Goal: Book appointment/travel/reservation

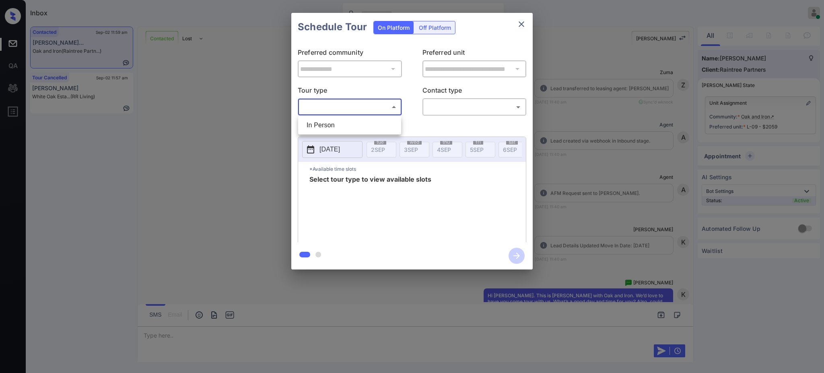
scroll to position [688, 0]
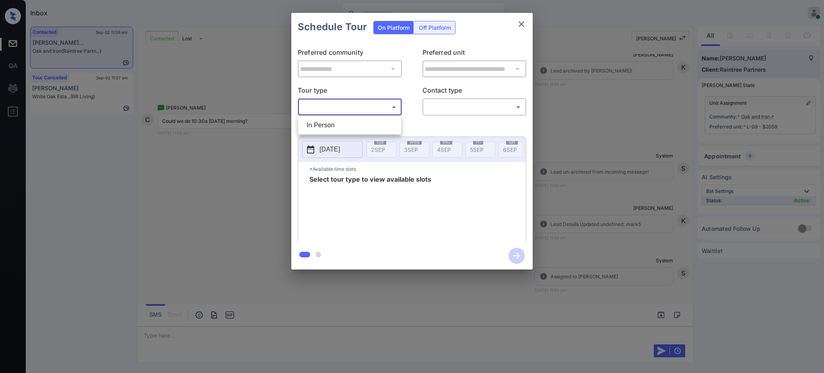
click at [345, 122] on li "In Person" at bounding box center [349, 125] width 99 height 14
type input "********"
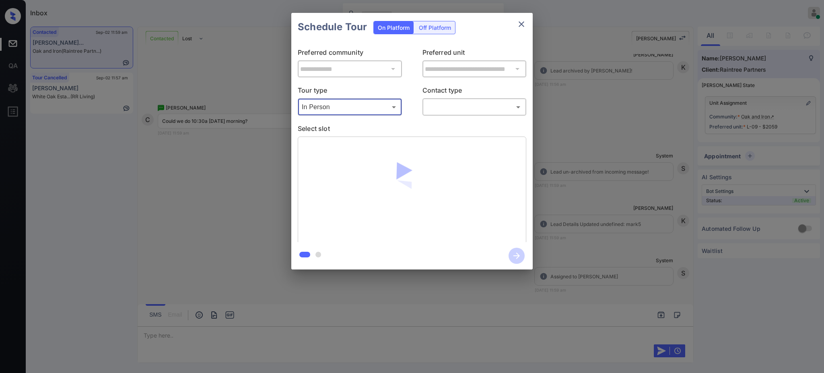
click at [445, 109] on body "Inbox Ajay Kumar Online Set yourself offline Set yourself on break Profile Swit…" at bounding box center [412, 186] width 824 height 373
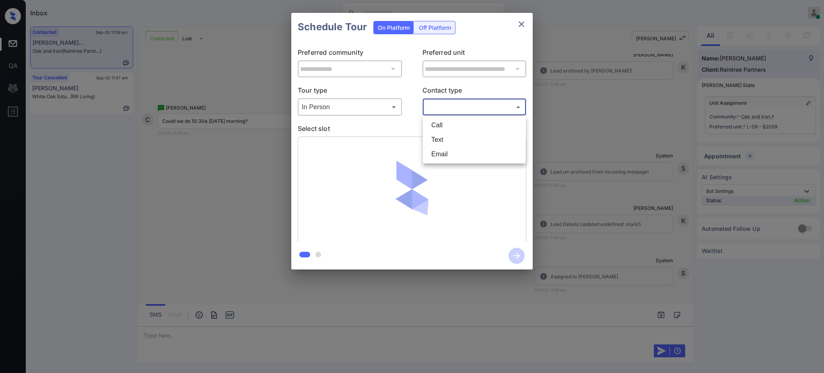
click at [440, 139] on li "Text" at bounding box center [474, 139] width 99 height 14
type input "****"
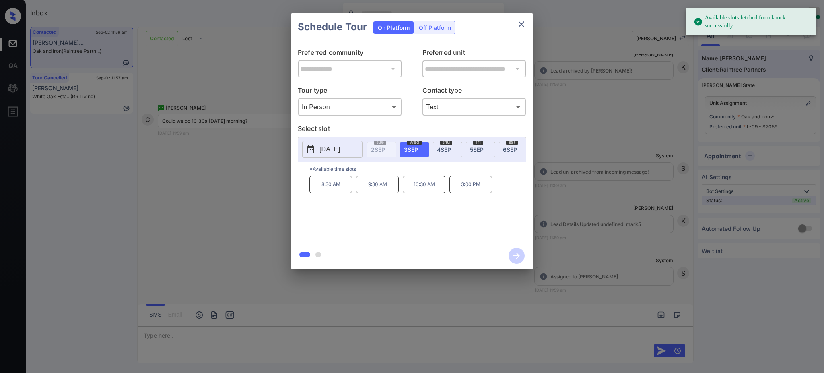
click at [411, 150] on span "3 SEP" at bounding box center [411, 149] width 14 height 7
click at [436, 193] on p "10:30 AM" at bounding box center [424, 184] width 43 height 17
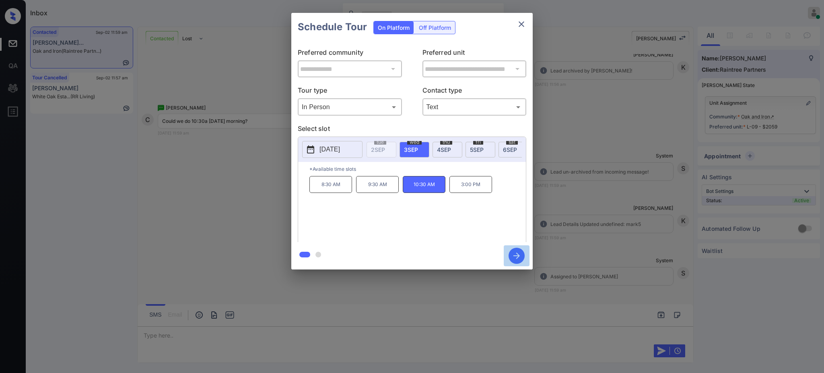
click at [519, 257] on icon "button" at bounding box center [517, 256] width 16 height 16
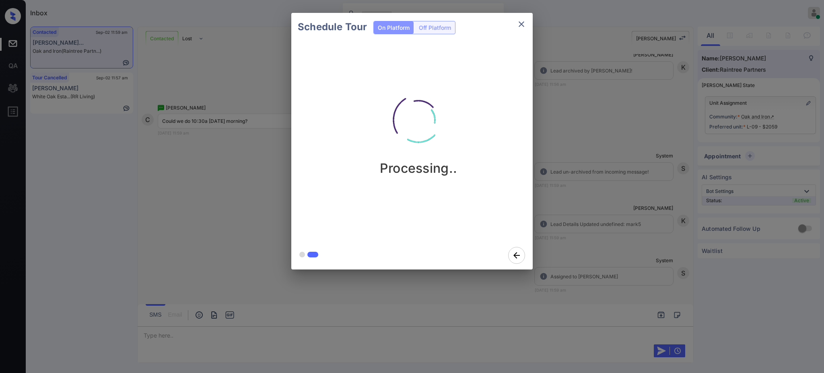
click at [597, 211] on div "Schedule Tour On Platform Off Platform Processing.." at bounding box center [412, 141] width 824 height 282
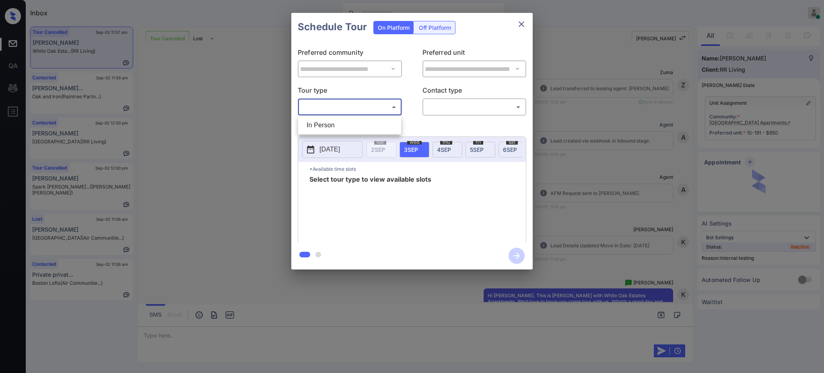
click at [343, 128] on li "In Person" at bounding box center [349, 125] width 99 height 14
type input "********"
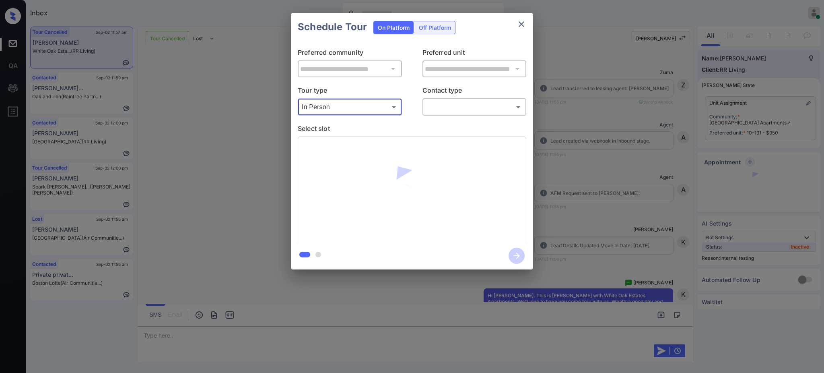
scroll to position [7011, 0]
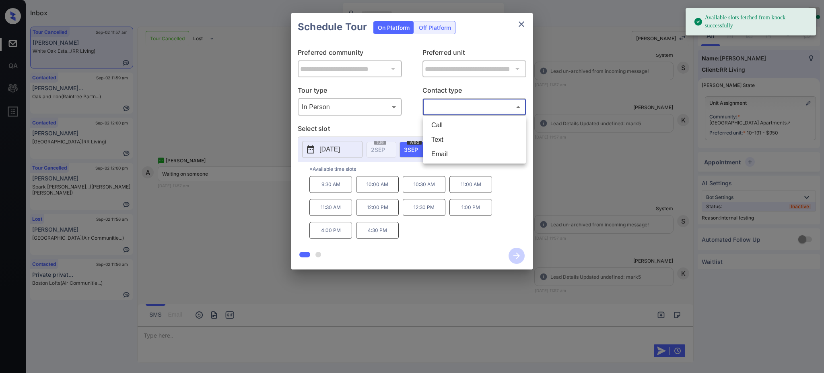
click at [444, 102] on body "Available slots fetched from knock successfully Inbox Ajay Kumar Online Set you…" at bounding box center [412, 186] width 824 height 373
click at [443, 137] on li "Text" at bounding box center [474, 139] width 99 height 14
type input "****"
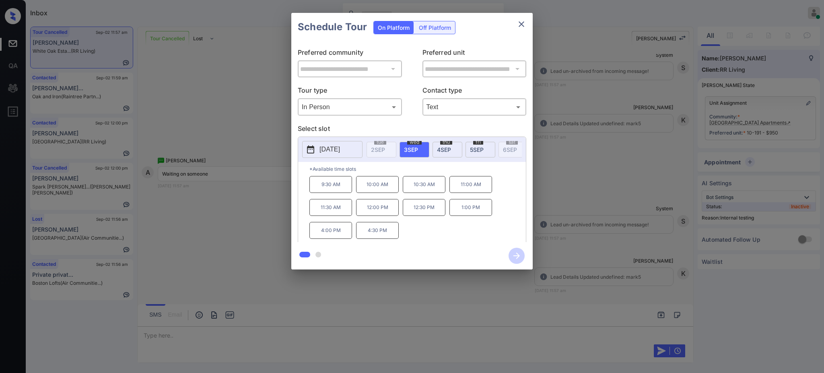
click at [589, 130] on div "**********" at bounding box center [412, 141] width 824 height 282
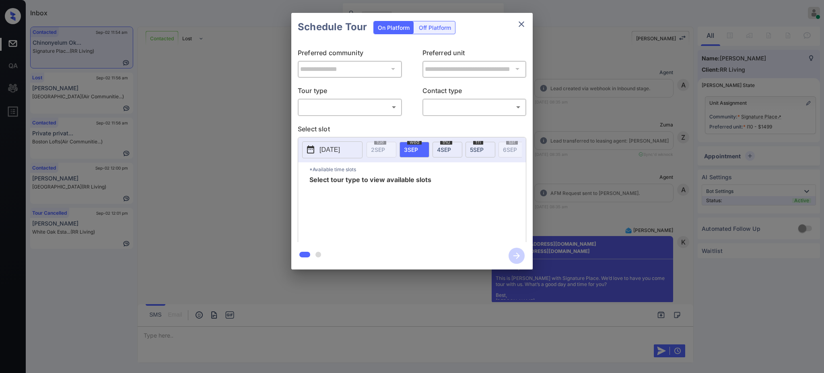
scroll to position [4299, 0]
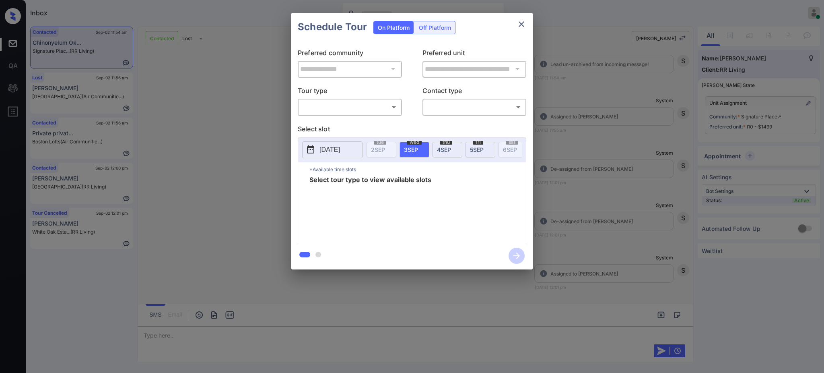
click at [326, 103] on body "Inbox Ajay Kumar Online Set yourself offline Set yourself on break Profile Swit…" at bounding box center [412, 186] width 824 height 373
click at [327, 119] on li "In Person" at bounding box center [349, 125] width 99 height 14
type input "********"
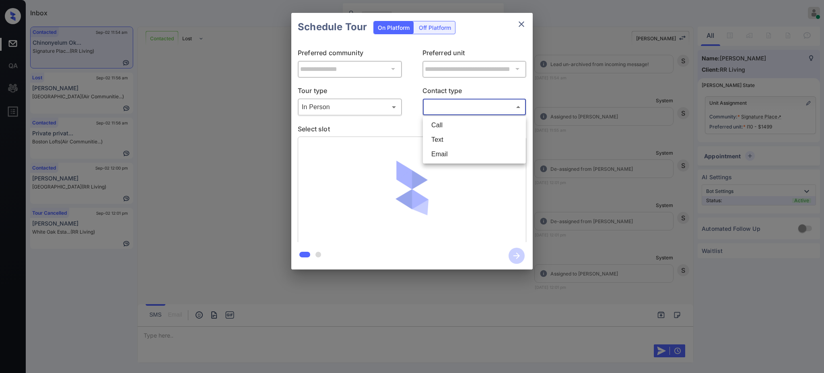
click at [451, 104] on body "Inbox Ajay Kumar Online Set yourself offline Set yourself on break Profile Swit…" at bounding box center [412, 186] width 824 height 373
click at [440, 137] on li "Text" at bounding box center [474, 139] width 99 height 14
type input "****"
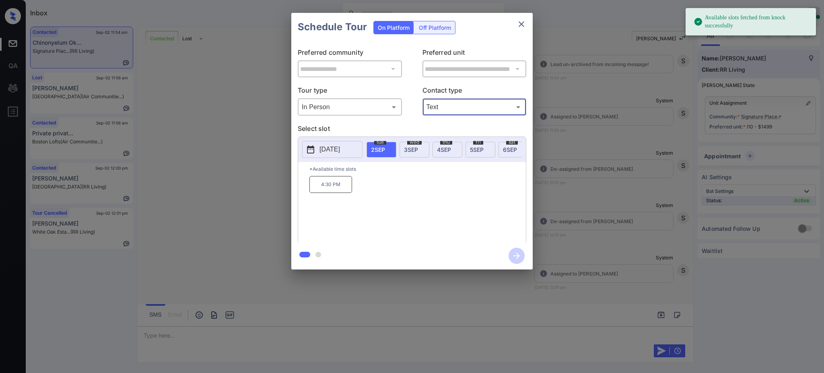
click at [404, 149] on span "3 SEP" at bounding box center [411, 149] width 14 height 7
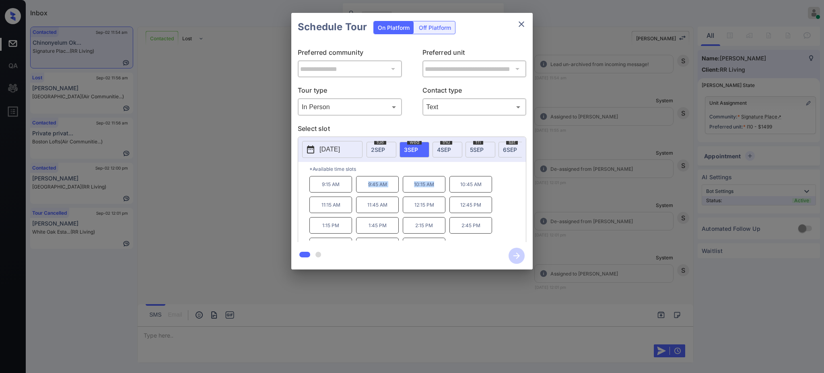
drag, startPoint x: 356, startPoint y: 192, endPoint x: 446, endPoint y: 190, distance: 90.6
click at [442, 192] on div "9:15 AM 9:45 AM 10:15 AM 10:45 AM 11:15 AM 11:45 AM 12:15 PM 12:45 PM 1:15 PM 1…" at bounding box center [418, 208] width 217 height 64
copy div "9:45 AM 10:15 AM"
click at [518, 28] on icon "close" at bounding box center [522, 24] width 10 height 10
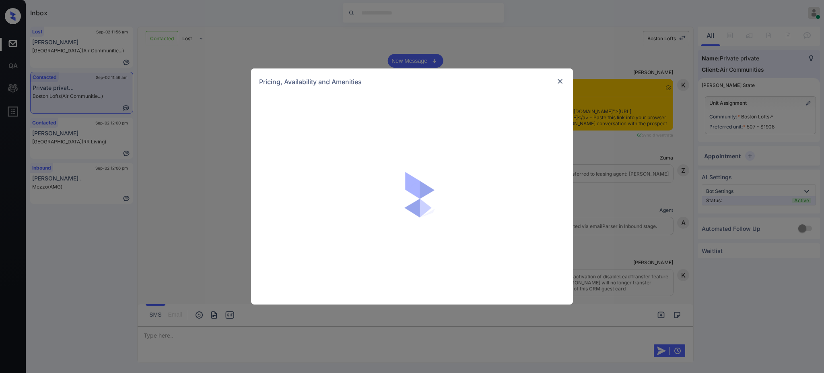
scroll to position [1388, 0]
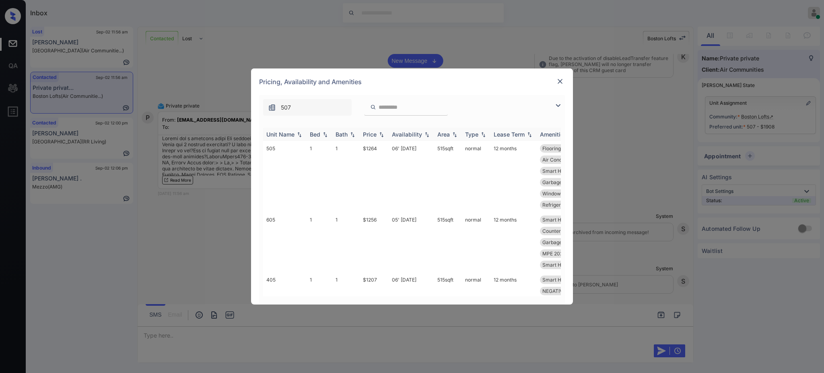
click at [313, 132] on div "Bed" at bounding box center [315, 134] width 10 height 7
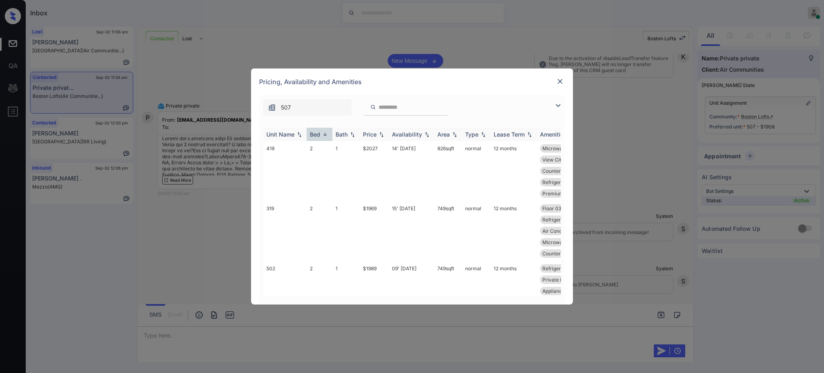
click at [319, 129] on th "Bed" at bounding box center [320, 134] width 26 height 13
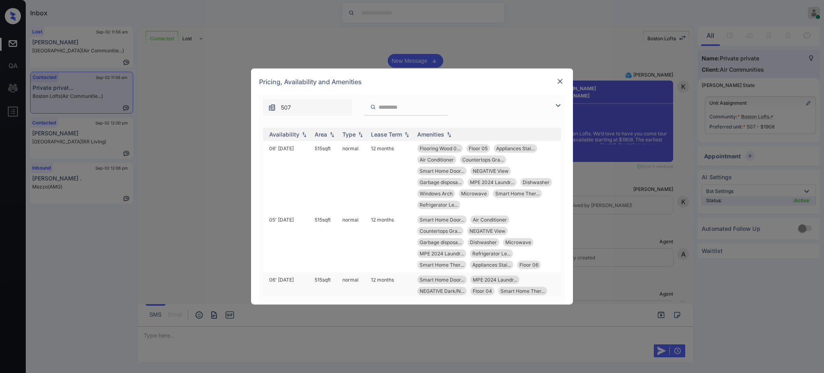
scroll to position [768, 0]
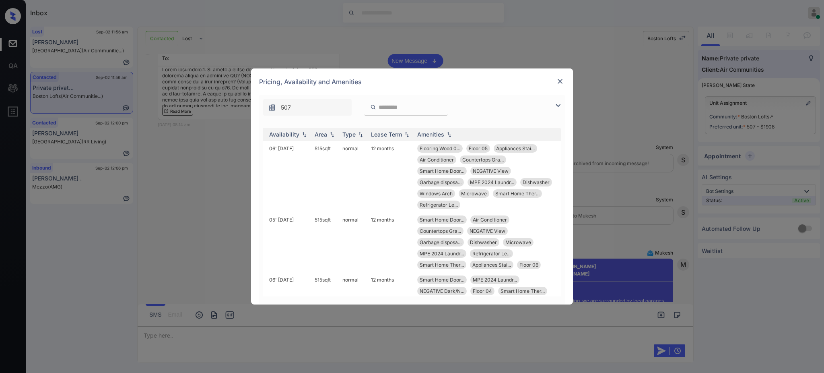
click at [668, 82] on div "**********" at bounding box center [412, 186] width 824 height 373
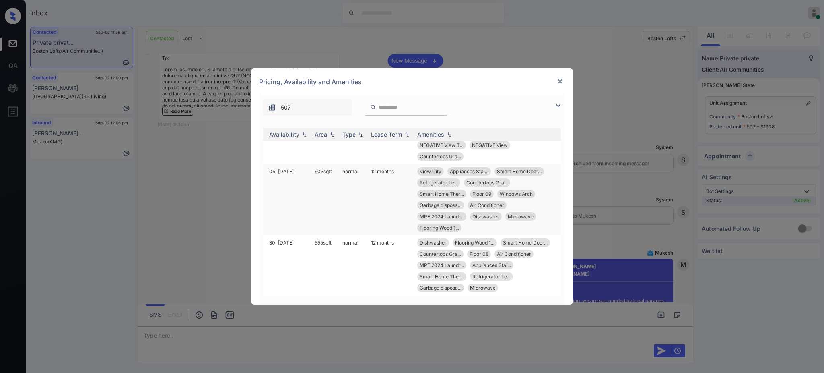
scroll to position [590, 130]
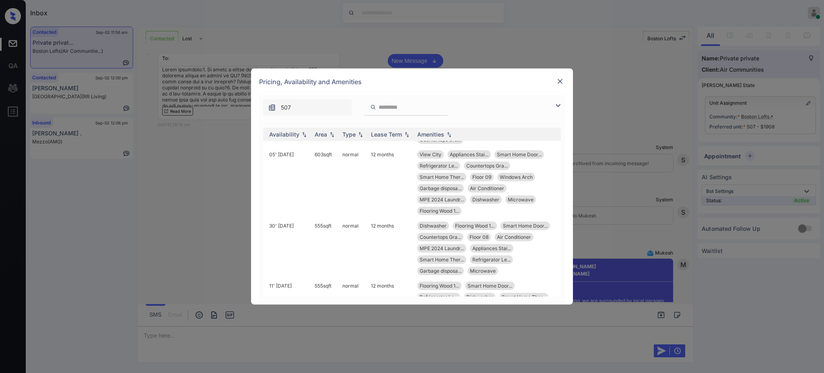
click at [561, 84] on img at bounding box center [560, 81] width 8 height 8
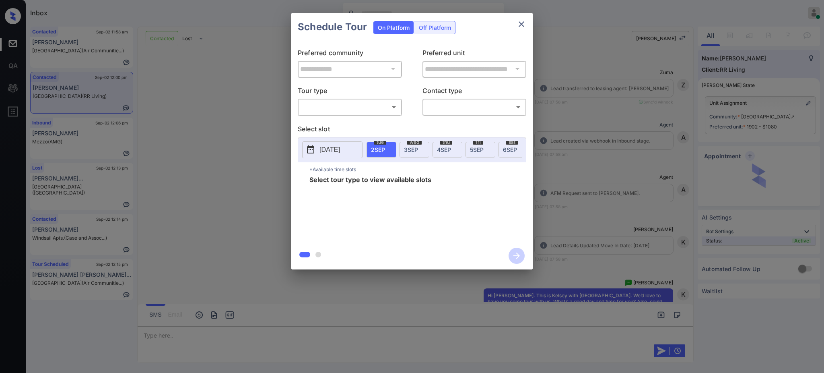
click at [339, 112] on body "Inbox [PERSON_NAME] Online Set yourself offline Set yourself on break Profile S…" at bounding box center [412, 186] width 824 height 373
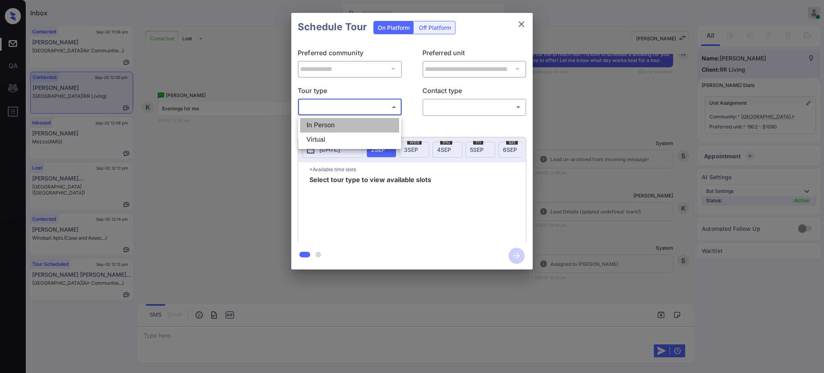
click at [333, 119] on li "In Person" at bounding box center [349, 125] width 99 height 14
type input "********"
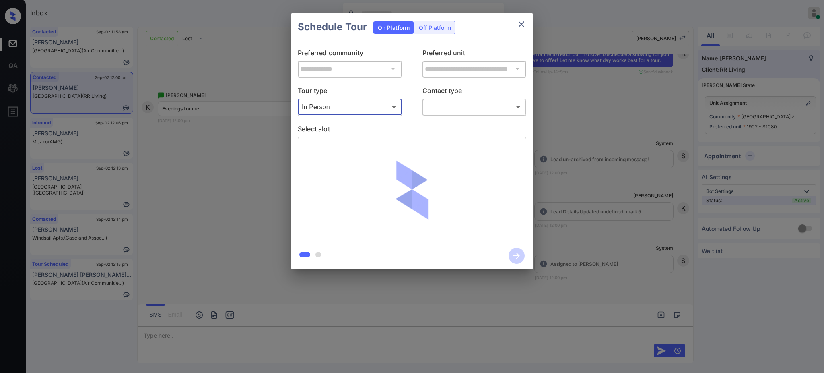
click at [438, 101] on body "Inbox [PERSON_NAME] Online Set yourself offline Set yourself on break Profile S…" at bounding box center [412, 186] width 824 height 373
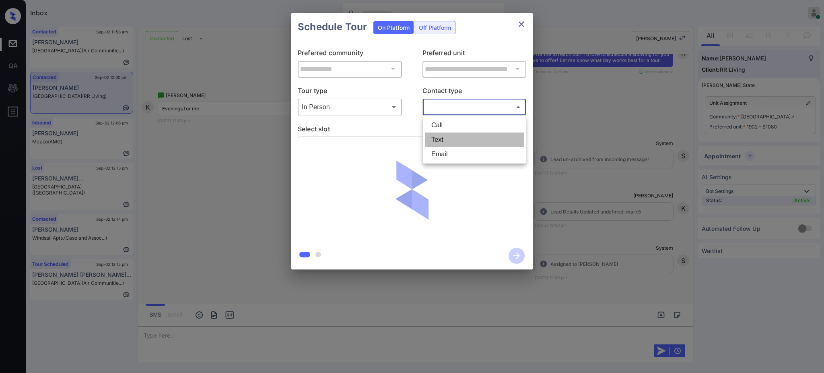
click at [434, 135] on li "Text" at bounding box center [474, 139] width 99 height 14
type input "****"
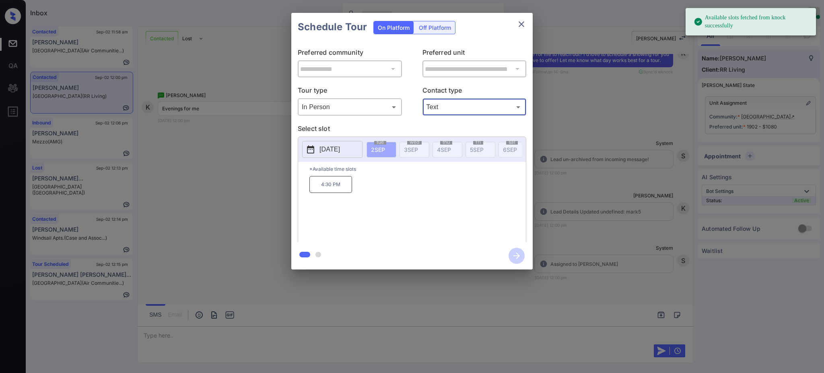
click at [337, 147] on p "[DATE]" at bounding box center [330, 150] width 21 height 10
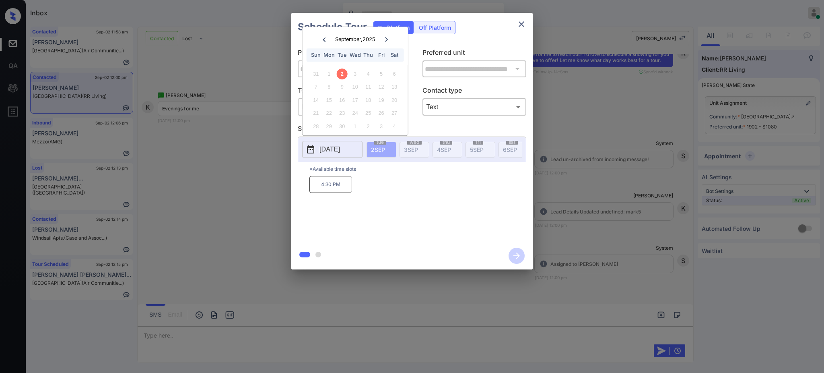
click at [391, 33] on div "[DATE] Sun Mon Tue Wed Thu Fri Sat" at bounding box center [355, 46] width 105 height 38
click at [389, 38] on div at bounding box center [386, 39] width 11 height 10
click at [593, 185] on div "**********" at bounding box center [412, 141] width 824 height 282
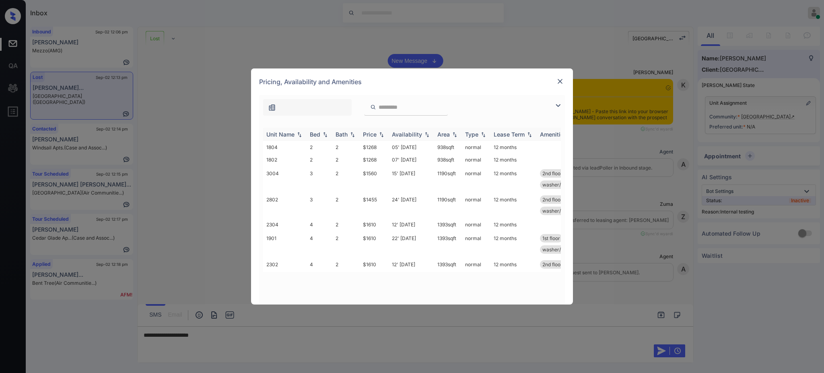
scroll to position [1181, 0]
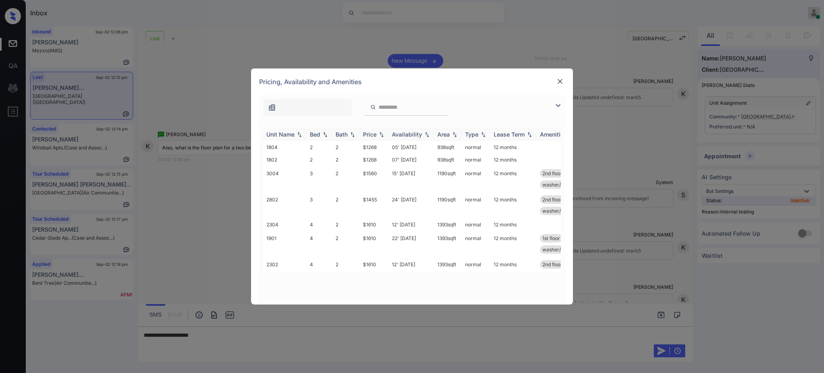
click at [318, 131] on div "Bed" at bounding box center [315, 134] width 10 height 7
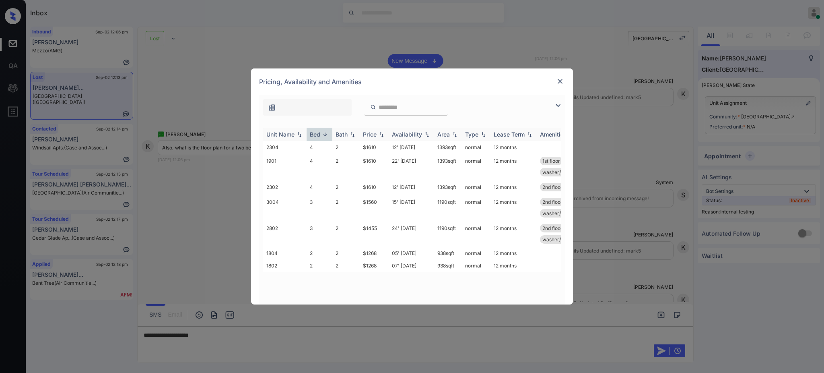
click at [318, 131] on div "Bed" at bounding box center [315, 134] width 10 height 7
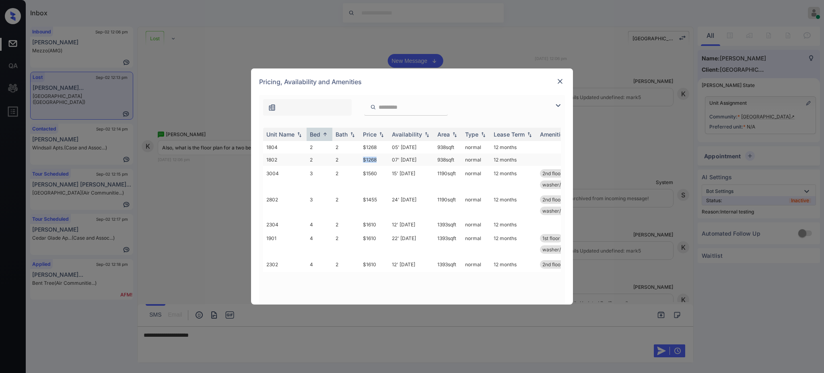
drag, startPoint x: 355, startPoint y: 158, endPoint x: 376, endPoint y: 158, distance: 20.9
click at [376, 158] on tr "1802 2 2 $1268 07' [DATE] 938 sqft normal 12 months" at bounding box center [473, 159] width 421 height 12
copy tr "$1268"
drag, startPoint x: 363, startPoint y: 146, endPoint x: 532, endPoint y: 83, distance: 180.0
click at [378, 147] on td "$1268" at bounding box center [374, 147] width 29 height 12
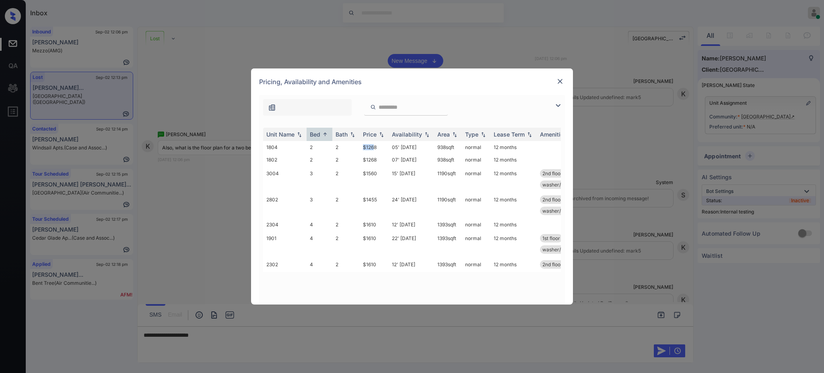
copy td "$126"
copy td "$1268"
click at [563, 79] on img at bounding box center [560, 81] width 8 height 8
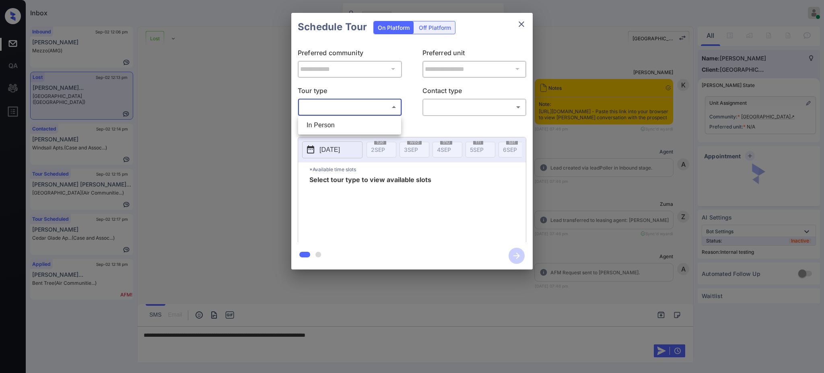
scroll to position [1181, 0]
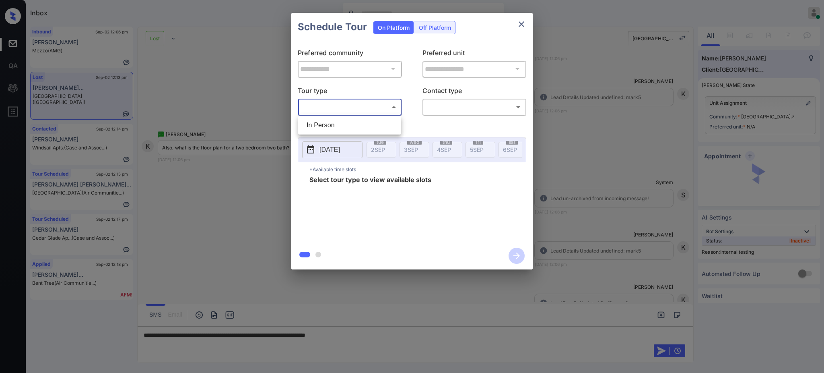
click at [329, 122] on li "In Person" at bounding box center [349, 125] width 99 height 14
type input "********"
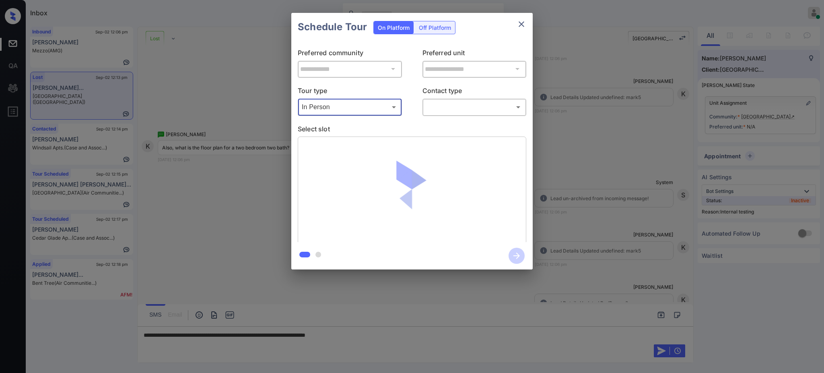
click at [442, 103] on body "Inbox Ajay Kumar Online Set yourself offline Set yourself on break Profile Swit…" at bounding box center [412, 186] width 824 height 373
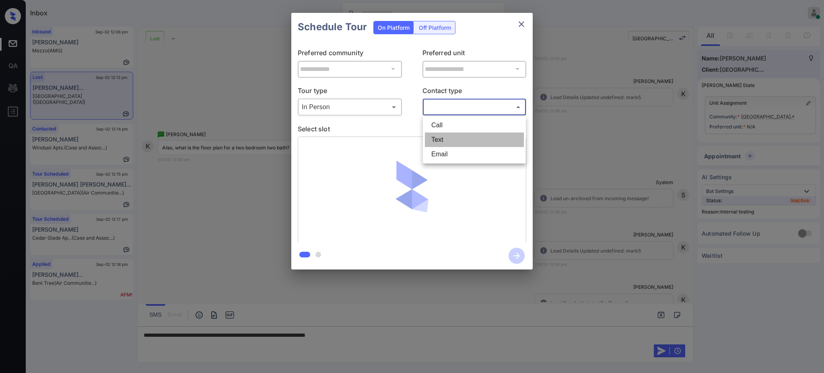
click at [436, 136] on li "Text" at bounding box center [474, 139] width 99 height 14
type input "****"
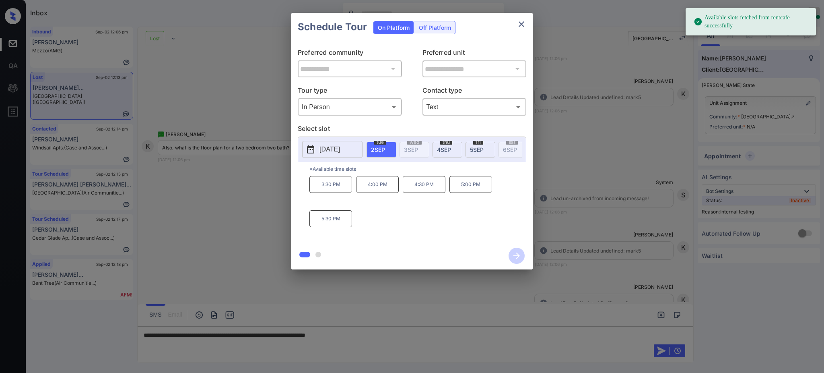
click at [340, 145] on p "[DATE]" at bounding box center [330, 150] width 21 height 10
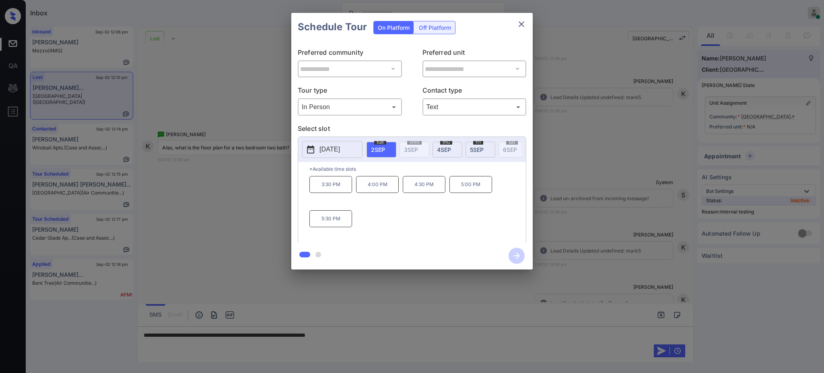
click at [374, 335] on div at bounding box center [412, 186] width 824 height 373
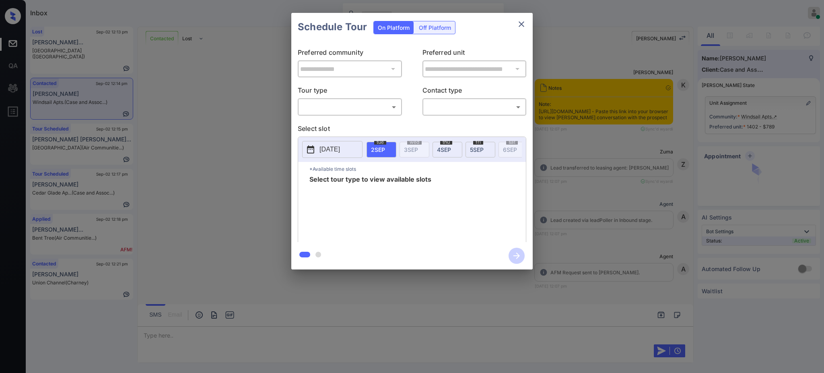
scroll to position [664, 0]
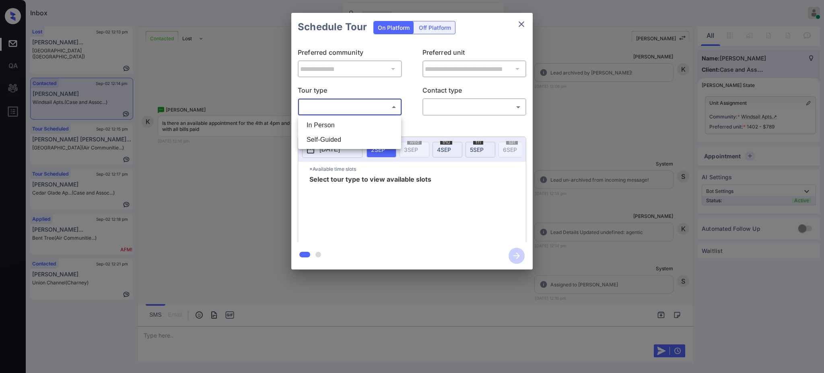
click at [340, 106] on body "Inbox [PERSON_NAME] Online Set yourself offline Set yourself on break Profile S…" at bounding box center [412, 186] width 824 height 373
click at [337, 123] on li "In Person" at bounding box center [349, 125] width 99 height 14
type input "********"
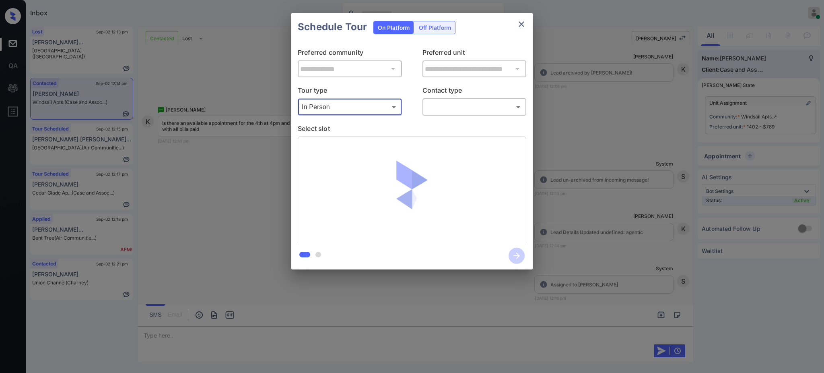
click at [494, 105] on body "Inbox [PERSON_NAME] Online Set yourself offline Set yourself on break Profile S…" at bounding box center [412, 186] width 824 height 373
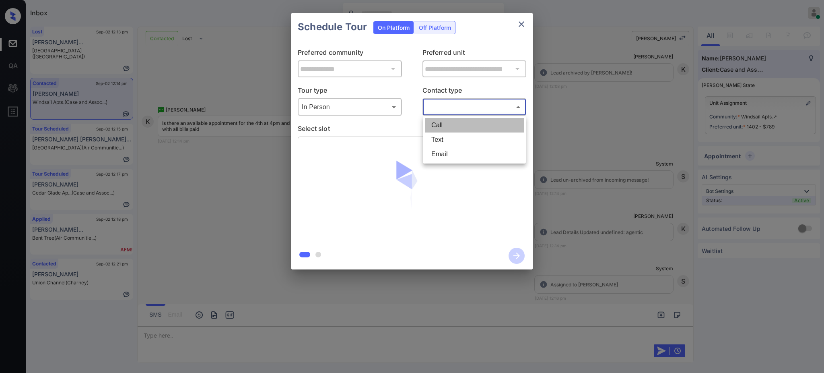
click at [448, 132] on li "Call" at bounding box center [474, 125] width 99 height 14
click at [446, 105] on body "Inbox [PERSON_NAME] Online Set yourself offline Set yourself on break Profile S…" at bounding box center [412, 186] width 824 height 373
click at [446, 140] on li "Text" at bounding box center [474, 139] width 99 height 14
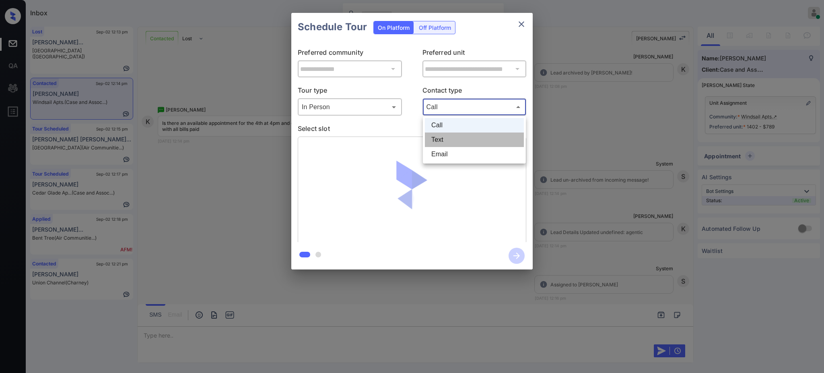
type input "****"
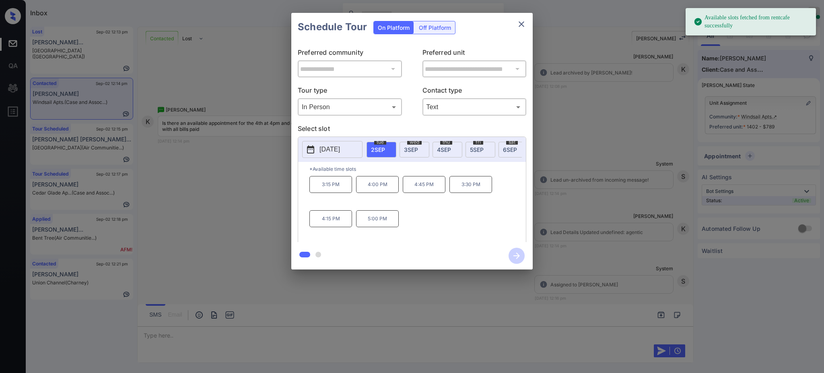
click at [450, 138] on div "2025-09-02 tue 2 SEP wed 3 SEP thu 4 SEP fri 5 SEP sat 6 SEP sun 7 SEP mon 8 SE…" at bounding box center [412, 149] width 228 height 25
click at [450, 140] on div "2025-09-02 tue 2 SEP wed 3 SEP thu 4 SEP fri 5 SEP sat 6 SEP sun 7 SEP mon 8 SE…" at bounding box center [412, 149] width 228 height 25
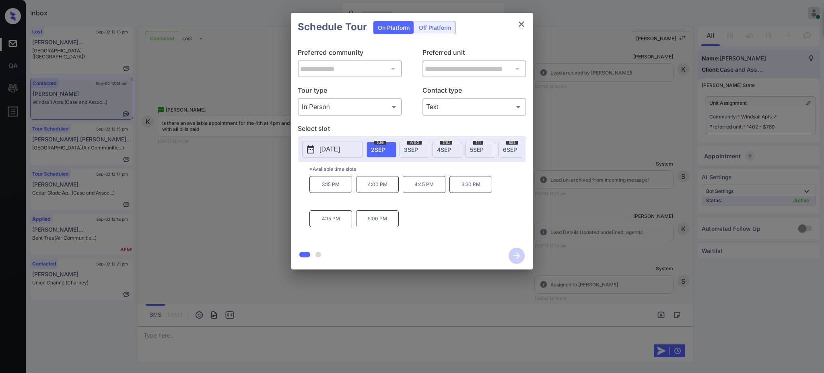
click at [447, 149] on span "4 SEP" at bounding box center [444, 149] width 14 height 7
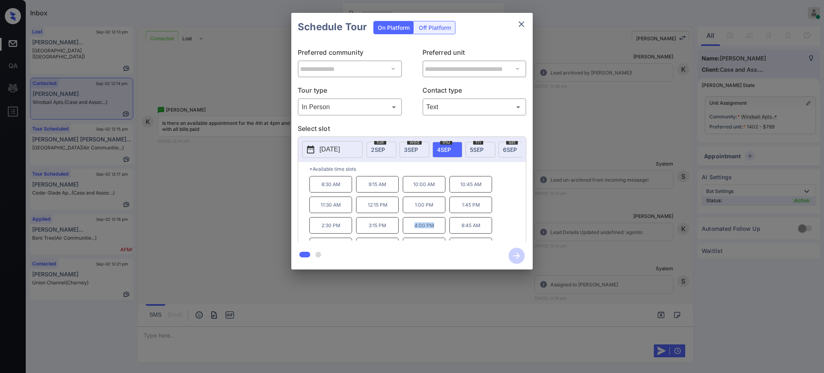
drag, startPoint x: 411, startPoint y: 234, endPoint x: 517, endPoint y: 58, distance: 205.5
click at [441, 233] on p "4:00 PM" at bounding box center [424, 225] width 43 height 17
copy p "4:00 PM"
click at [518, 29] on button "close" at bounding box center [522, 24] width 16 height 16
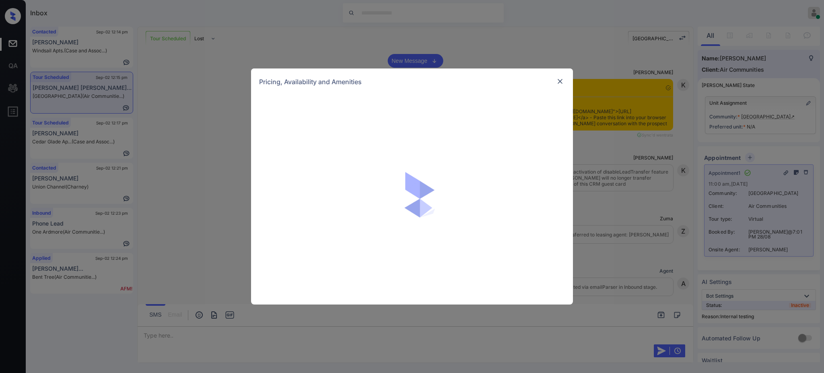
scroll to position [6950, 0]
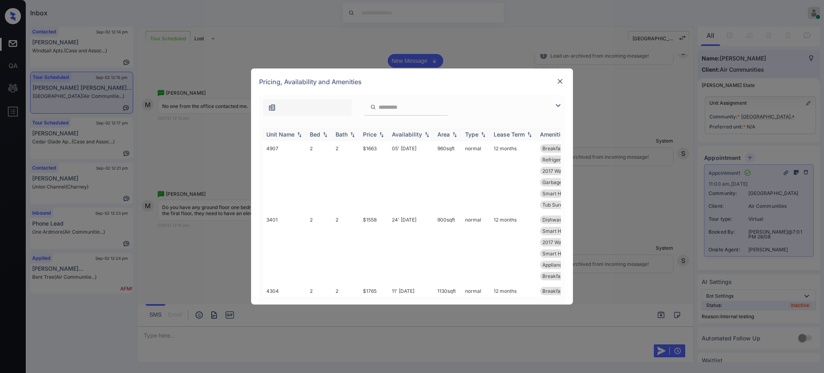
click at [313, 132] on div "Bed" at bounding box center [315, 134] width 10 height 7
click at [316, 134] on div "Bed" at bounding box center [315, 134] width 10 height 7
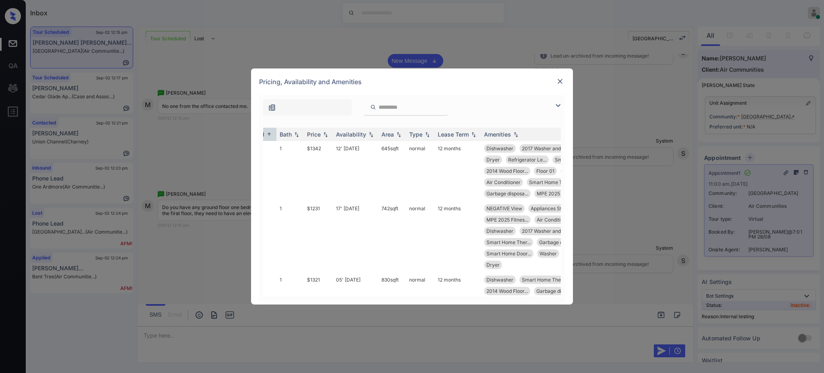
scroll to position [0, 55]
drag, startPoint x: 298, startPoint y: 207, endPoint x: 436, endPoint y: 266, distance: 150.5
click at [330, 208] on tr "3106 1 1 $1231 17' Oct 25 742 sqft normal 12 months NEGATIVE View Appliances St…" at bounding box center [418, 236] width 421 height 71
copy tr "$1231"
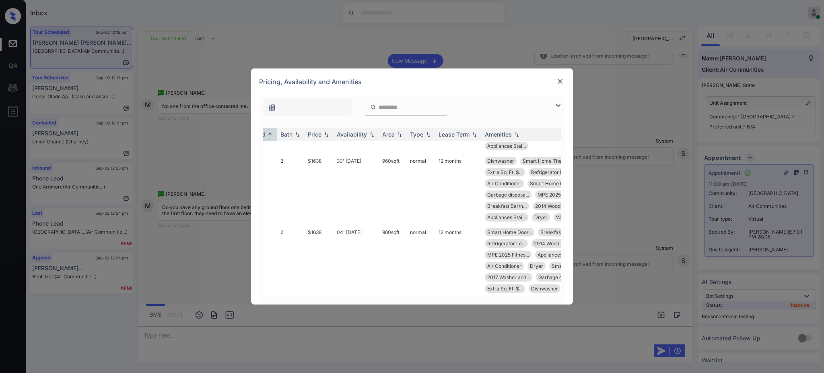
scroll to position [805, 0]
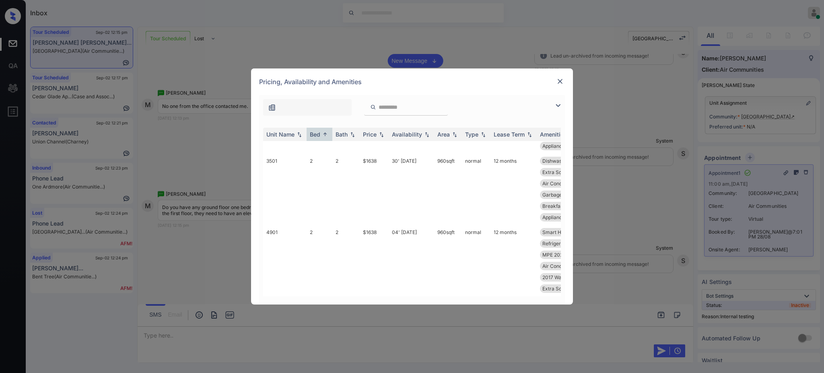
click at [559, 82] on img at bounding box center [560, 81] width 8 height 8
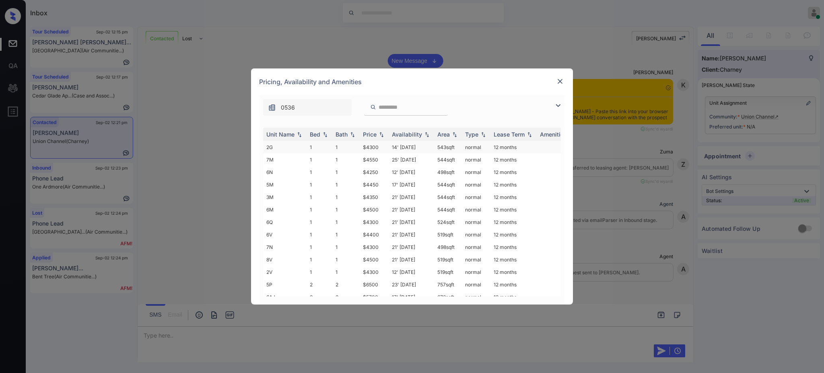
scroll to position [913, 0]
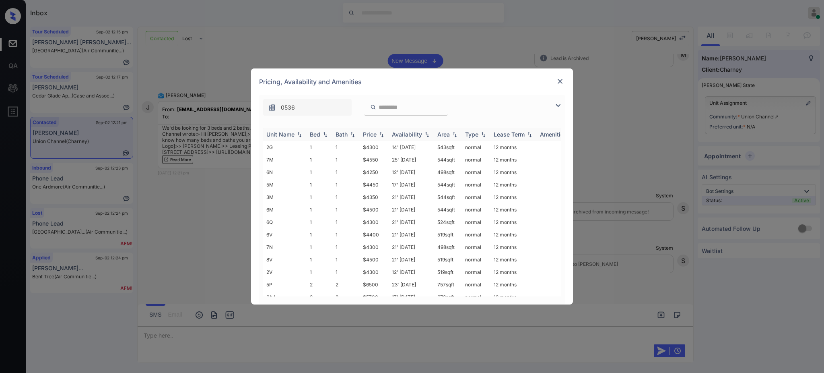
click at [317, 135] on div "Bed" at bounding box center [315, 134] width 10 height 7
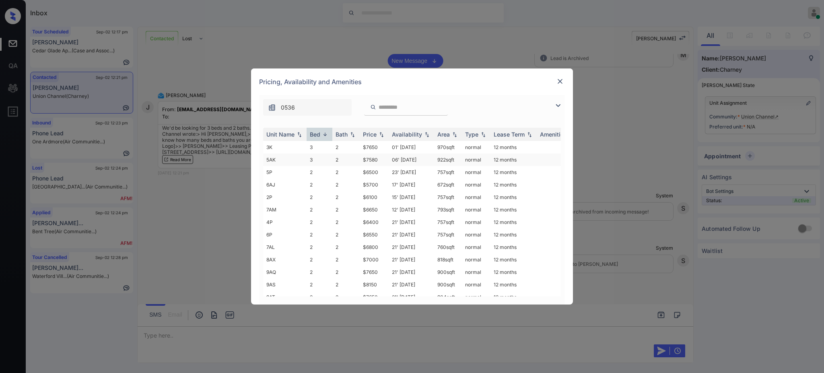
drag, startPoint x: 357, startPoint y: 150, endPoint x: 357, endPoint y: 158, distance: 7.6
click at [359, 149] on td "2" at bounding box center [346, 147] width 27 height 12
drag, startPoint x: 359, startPoint y: 160, endPoint x: 494, endPoint y: 145, distance: 136.5
click at [386, 161] on tr "5AK 3 2 $7580 06' Jun 25 922 sqft normal 12 months" at bounding box center [473, 159] width 421 height 12
copy tr "$7580"
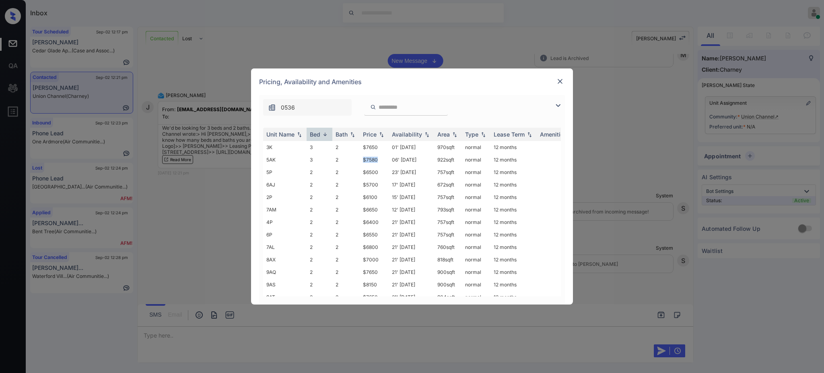
click at [560, 83] on img at bounding box center [560, 81] width 8 height 8
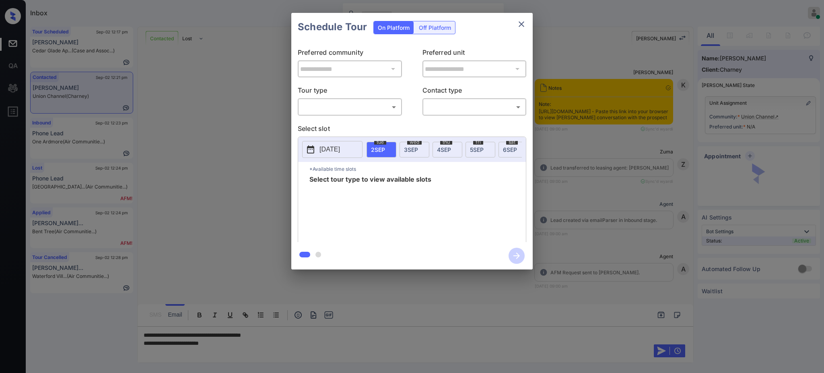
scroll to position [537, 0]
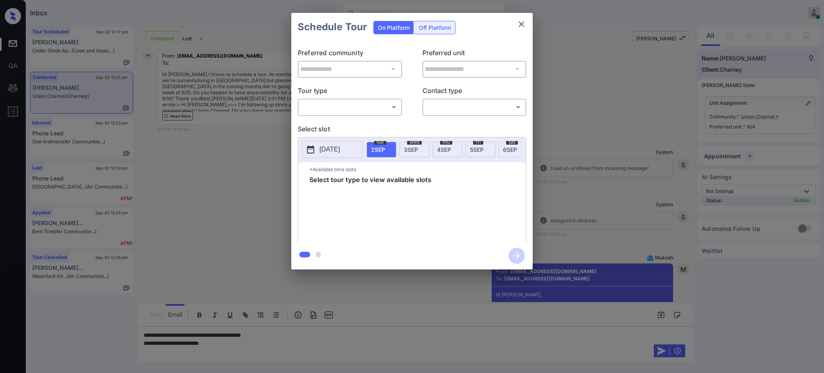
click at [325, 112] on body "Inbox [PERSON_NAME] Online Set yourself offline Set yourself on break Profile S…" at bounding box center [412, 186] width 824 height 373
click at [327, 122] on li "In Person" at bounding box center [349, 125] width 99 height 14
type input "********"
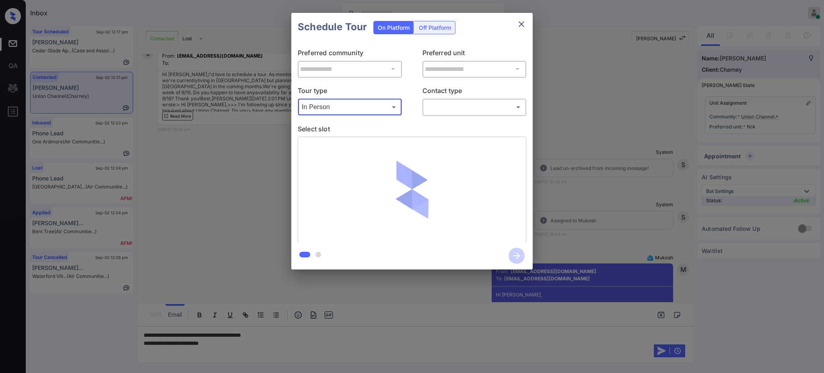
click at [447, 99] on div "​ ​" at bounding box center [475, 106] width 104 height 17
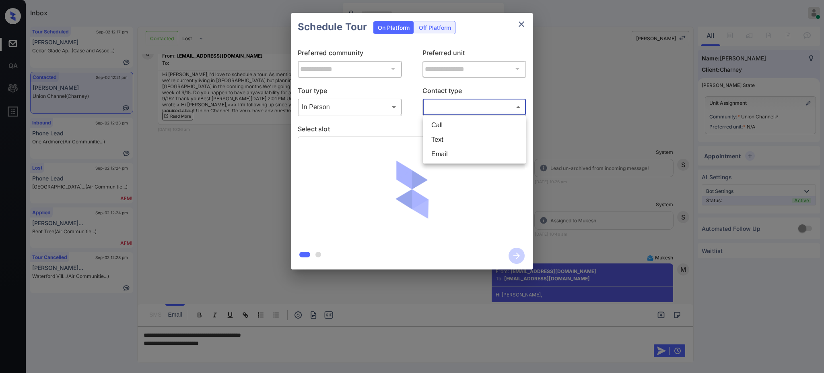
click at [447, 111] on body "Inbox Ajay Kumar Online Set yourself offline Set yourself on break Profile Swit…" at bounding box center [412, 186] width 824 height 373
click at [442, 140] on li "Text" at bounding box center [474, 139] width 99 height 14
type input "****"
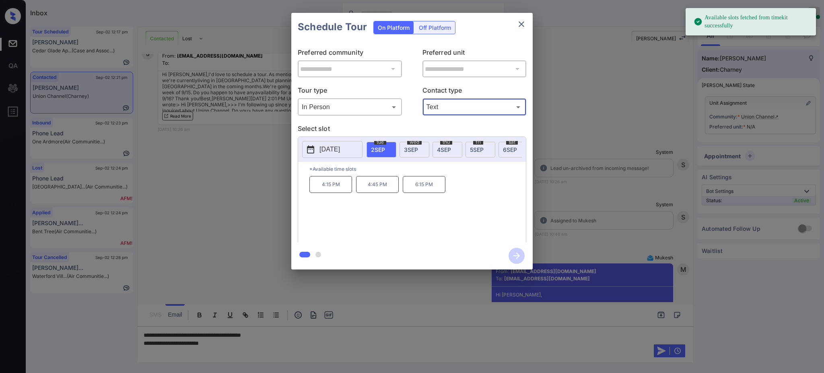
click at [334, 145] on button "[DATE]" at bounding box center [332, 149] width 60 height 17
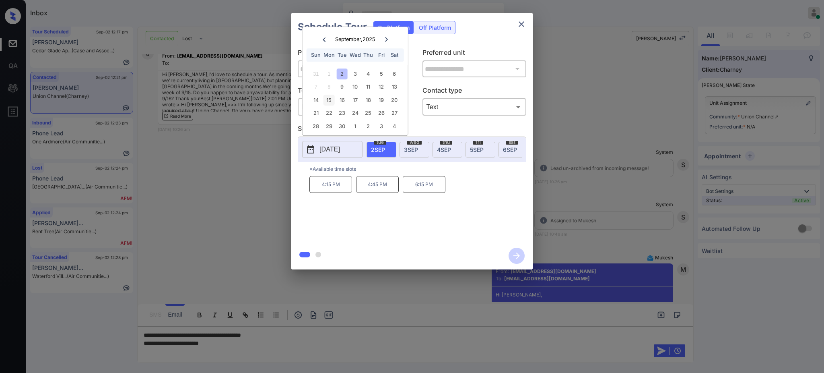
click at [331, 98] on div "15" at bounding box center [329, 100] width 11 height 11
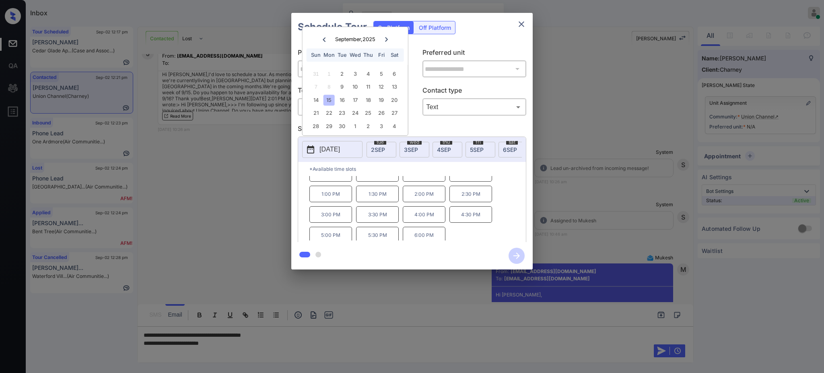
scroll to position [14, 0]
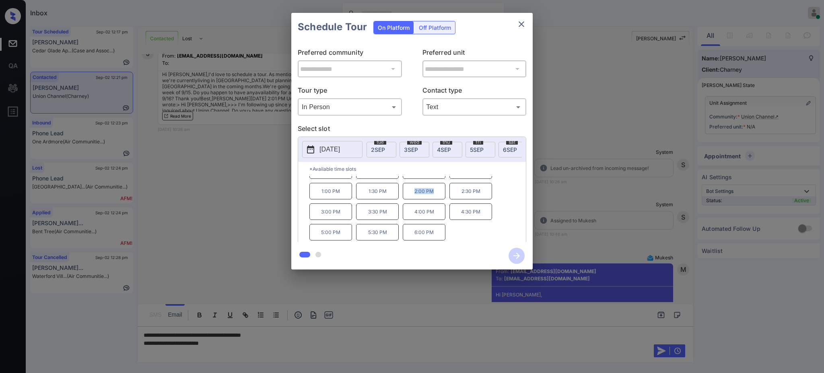
drag, startPoint x: 410, startPoint y: 198, endPoint x: 535, endPoint y: 73, distance: 176.2
click at [440, 193] on p "2:00 PM" at bounding box center [424, 191] width 43 height 17
copy p "2:00 PM"
click at [520, 30] on button "close" at bounding box center [522, 24] width 16 height 16
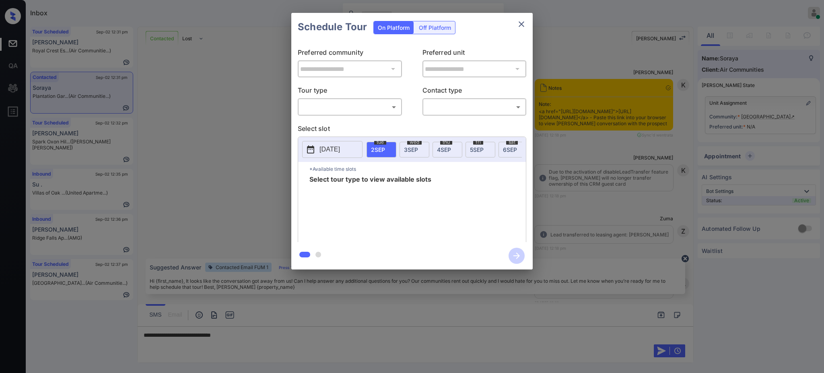
scroll to position [917, 0]
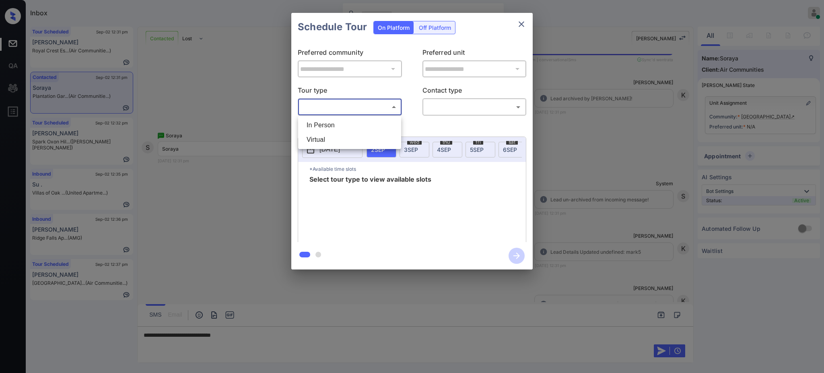
click at [329, 108] on body "Inbox Ajay Kumar Online Set yourself offline Set yourself on break Profile Swit…" at bounding box center [412, 186] width 824 height 373
click at [333, 122] on li "In Person" at bounding box center [349, 125] width 99 height 14
type input "********"
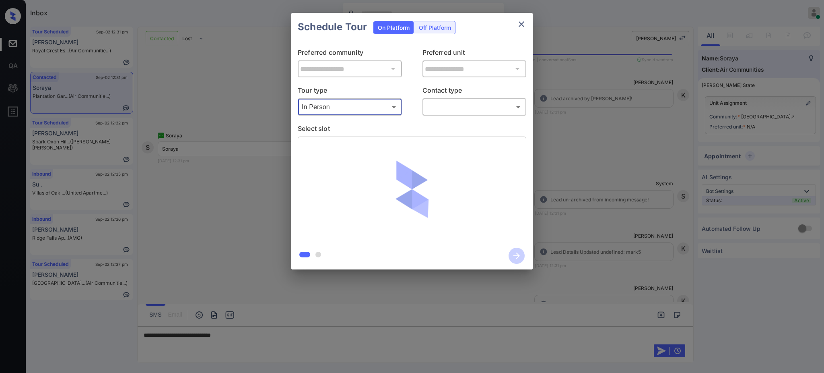
click at [453, 103] on body "Inbox Ajay Kumar Online Set yourself offline Set yourself on break Profile Swit…" at bounding box center [412, 186] width 824 height 373
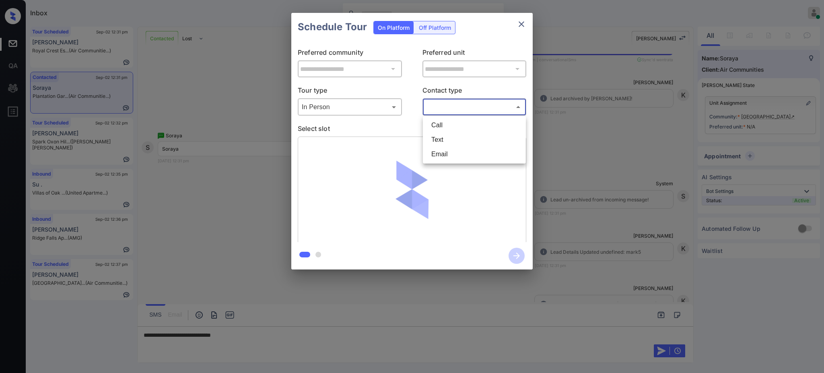
drag, startPoint x: 440, startPoint y: 134, endPoint x: 423, endPoint y: 149, distance: 22.5
click at [440, 134] on li "Text" at bounding box center [474, 139] width 99 height 14
type input "****"
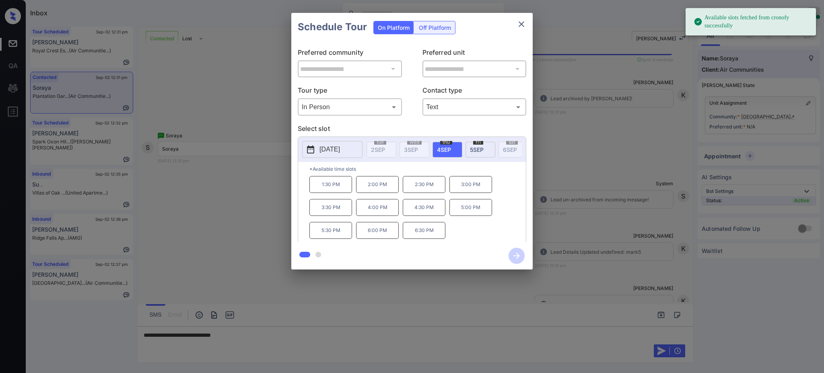
click at [340, 146] on p "2025-09-04" at bounding box center [330, 150] width 21 height 10
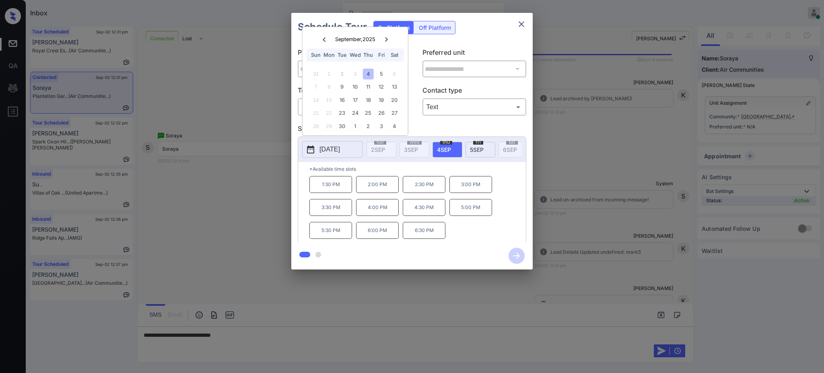
click at [267, 341] on div at bounding box center [412, 186] width 824 height 373
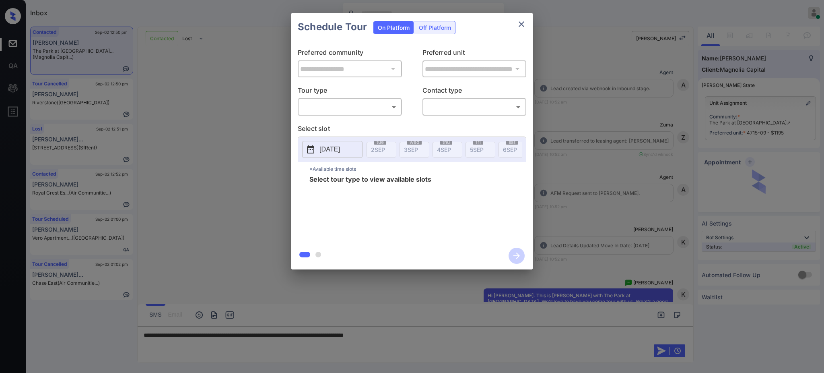
click at [336, 101] on body "Inbox [PERSON_NAME] Online Set yourself offline Set yourself on break Profile S…" at bounding box center [412, 186] width 824 height 373
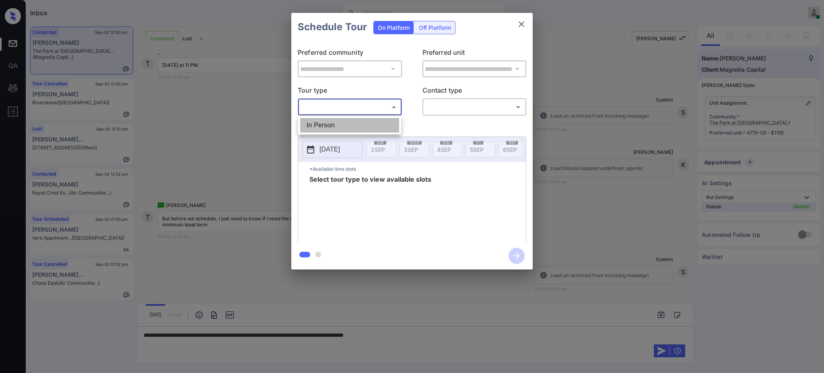
click at [340, 124] on li "In Person" at bounding box center [349, 125] width 99 height 14
type input "********"
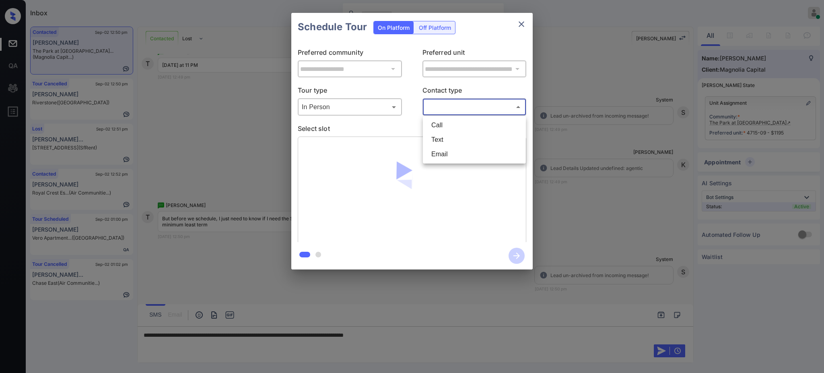
click at [471, 108] on body "Inbox Ajay Kumar Online Set yourself offline Set yourself on break Profile Swit…" at bounding box center [412, 186] width 824 height 373
click at [457, 143] on li "Text" at bounding box center [474, 139] width 99 height 14
type input "****"
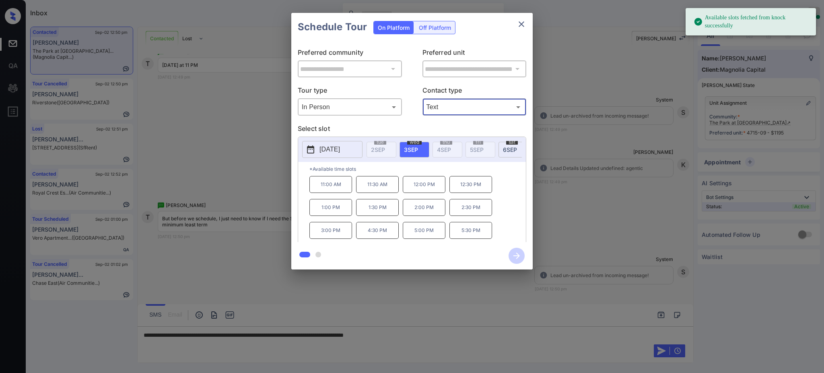
click at [505, 148] on span "6 SEP" at bounding box center [510, 149] width 14 height 7
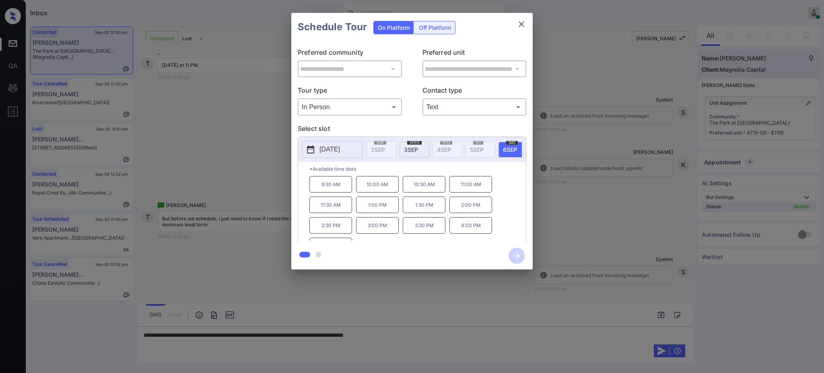
click at [333, 142] on button "2025-09-06" at bounding box center [332, 149] width 60 height 17
drag, startPoint x: 454, startPoint y: 191, endPoint x: 516, endPoint y: 190, distance: 62.4
click at [516, 190] on div "9:30 AM 10:00 AM 10:30 AM 11:00 AM 11:30 AM 1:00 PM 1:30 PM 2:00 PM 2:30 PM 3:0…" at bounding box center [418, 208] width 217 height 64
copy p "11:00 AM"
click at [520, 24] on icon "close" at bounding box center [522, 24] width 10 height 10
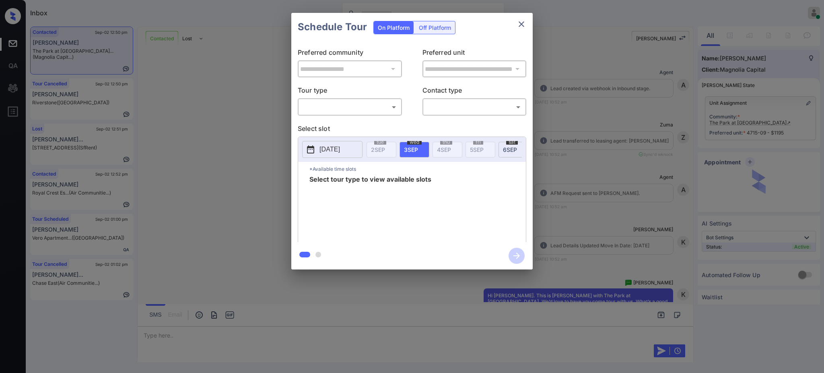
scroll to position [2242, 0]
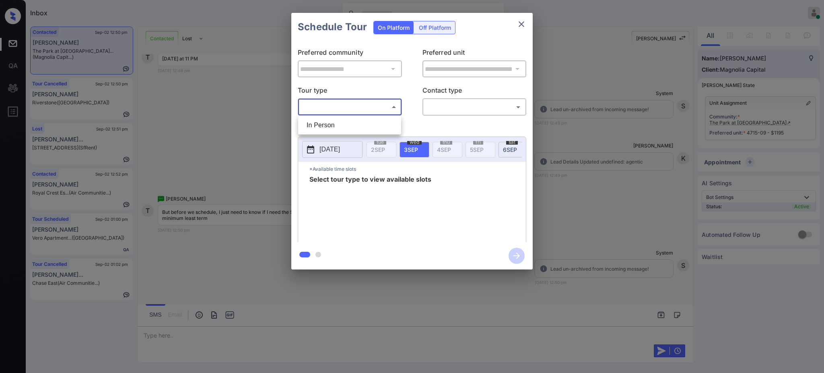
click at [318, 102] on body "Inbox [PERSON_NAME] Online Set yourself offline Set yourself on break Profile S…" at bounding box center [412, 186] width 824 height 373
click at [327, 124] on li "In Person" at bounding box center [349, 125] width 99 height 14
type input "********"
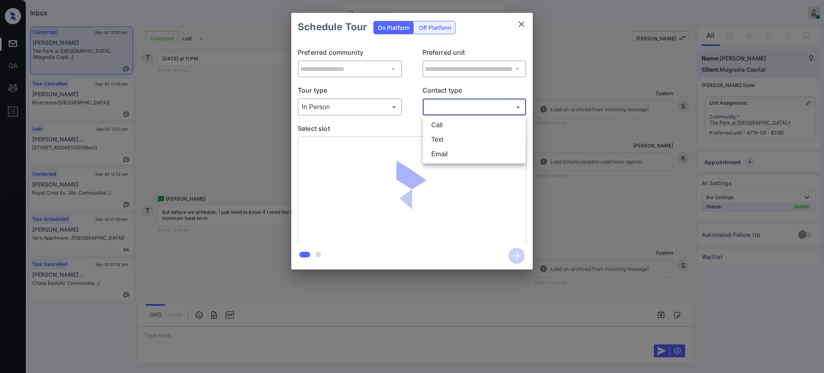
click at [458, 113] on body "Inbox [PERSON_NAME] Online Set yourself offline Set yourself on break Profile S…" at bounding box center [412, 186] width 824 height 373
click at [442, 136] on li "Text" at bounding box center [474, 139] width 99 height 14
type input "****"
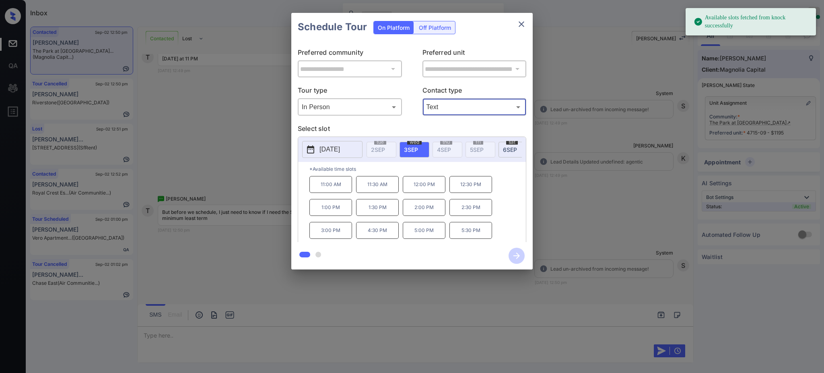
click at [505, 146] on span "[DATE]" at bounding box center [510, 149] width 14 height 7
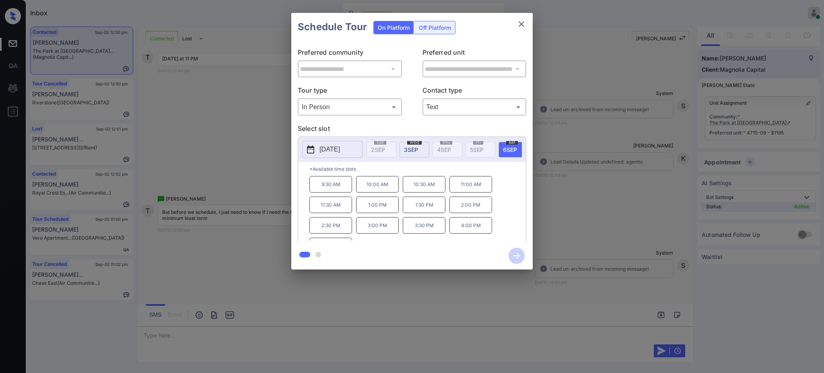
click at [463, 190] on p "11:00 AM" at bounding box center [471, 184] width 43 height 17
click at [520, 258] on icon "button" at bounding box center [517, 256] width 16 height 16
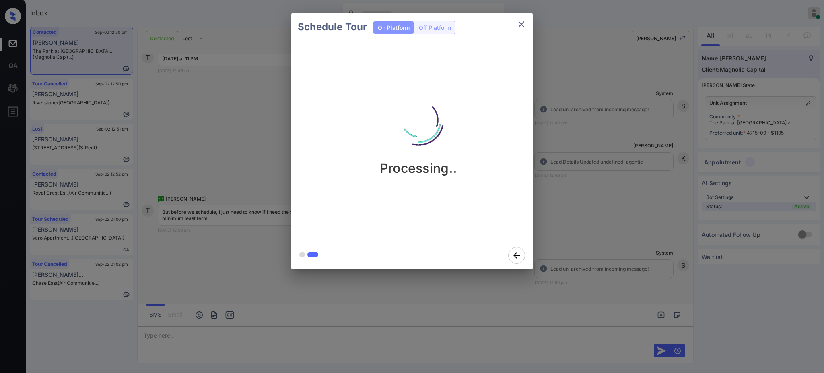
drag, startPoint x: 617, startPoint y: 241, endPoint x: 615, endPoint y: 237, distance: 4.5
click at [615, 237] on div "Schedule Tour On Platform Off Platform Processing.." at bounding box center [412, 141] width 824 height 282
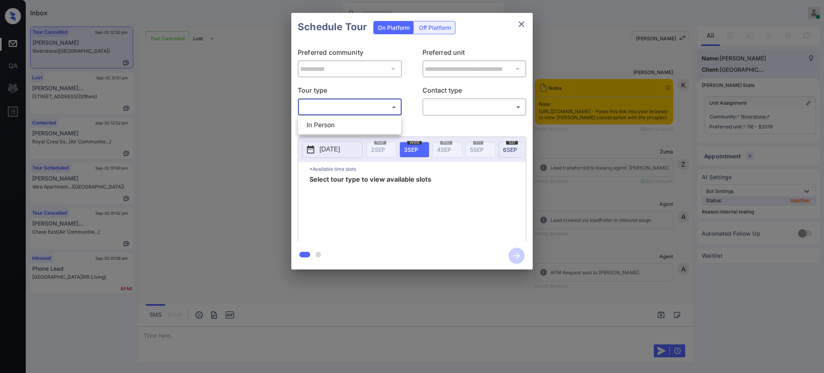
scroll to position [8510, 0]
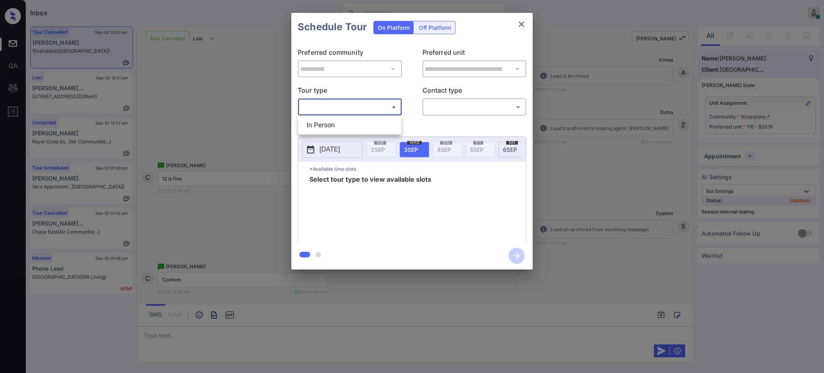
click at [330, 120] on li "In Person" at bounding box center [349, 125] width 99 height 14
type input "********"
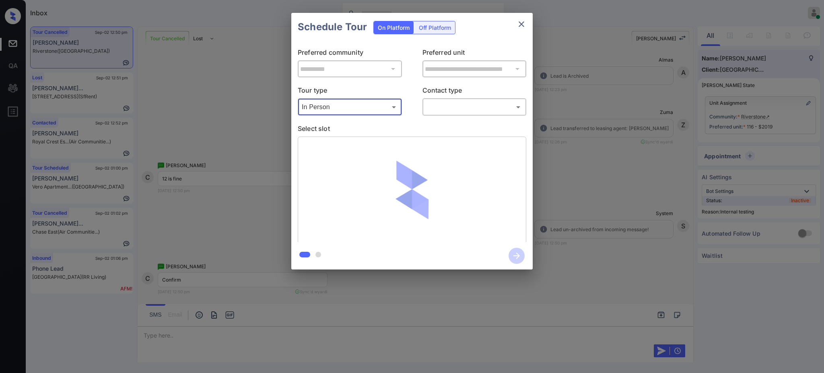
click at [446, 102] on body "Inbox [PERSON_NAME] Online Set yourself offline Set yourself on break Profile S…" at bounding box center [412, 186] width 824 height 373
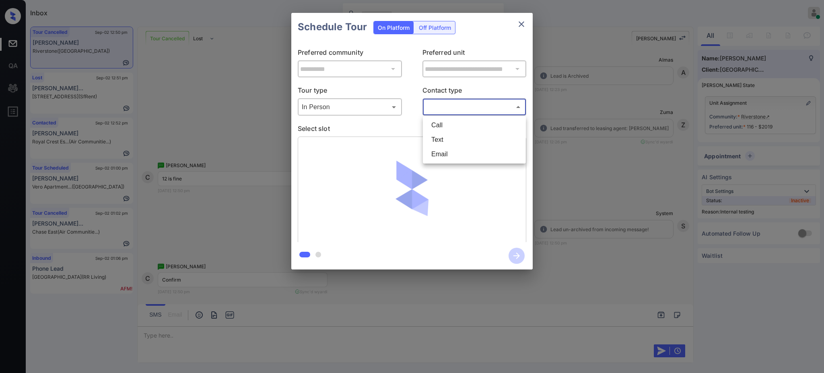
click at [442, 135] on li "Text" at bounding box center [474, 139] width 99 height 14
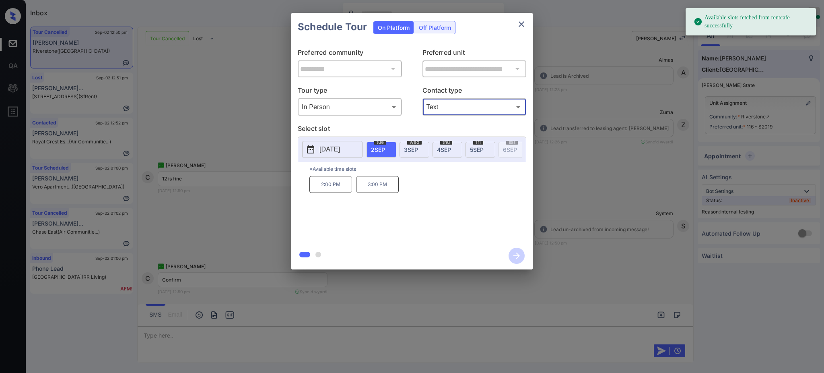
type input "****"
click at [411, 147] on span "3 SEP" at bounding box center [411, 149] width 14 height 7
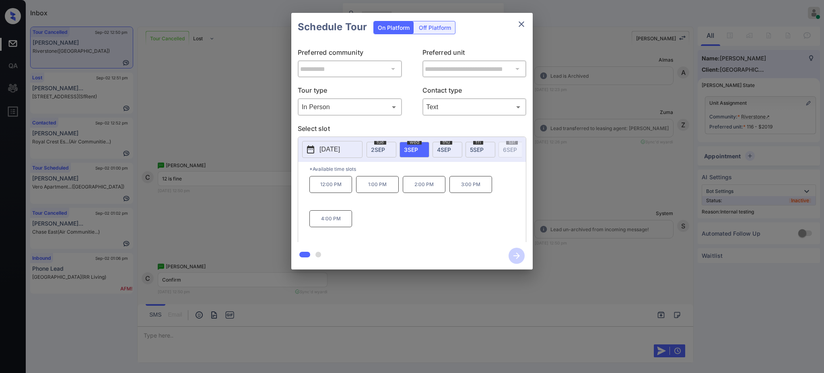
click at [333, 193] on p "12:00 PM" at bounding box center [331, 184] width 43 height 17
click at [514, 253] on icon "button" at bounding box center [517, 256] width 16 height 16
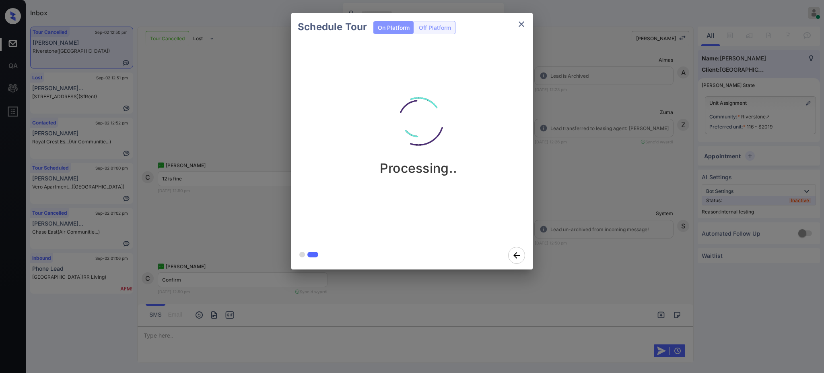
click at [599, 225] on div "Schedule Tour On Platform Off Platform Processing.." at bounding box center [412, 141] width 824 height 282
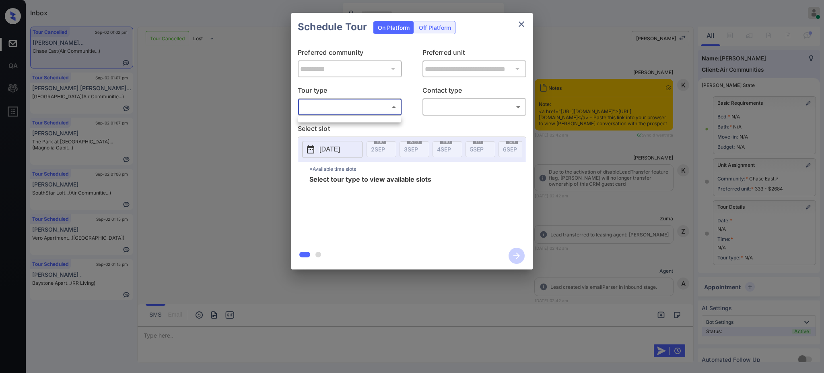
click at [315, 104] on body "Inbox [PERSON_NAME] Online Set yourself offline Set yourself on break Profile S…" at bounding box center [412, 186] width 824 height 373
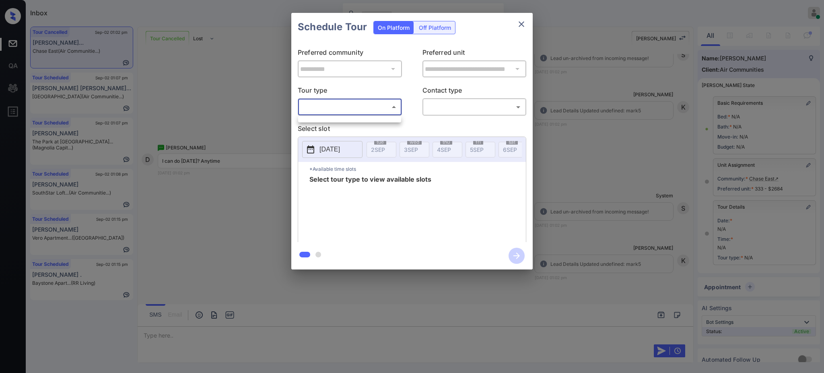
click at [337, 119] on ul at bounding box center [349, 118] width 103 height 4
click at [456, 107] on div at bounding box center [412, 186] width 824 height 373
drag, startPoint x: 440, startPoint y: 118, endPoint x: 441, endPoint y: 103, distance: 14.9
click at [440, 118] on div "**********" at bounding box center [412, 141] width 242 height 201
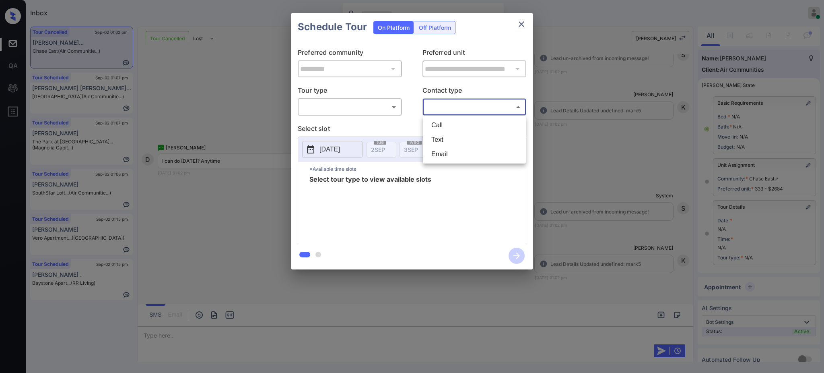
click at [441, 103] on body "Inbox [PERSON_NAME] Online Set yourself offline Set yourself on break Profile S…" at bounding box center [412, 186] width 824 height 373
click at [438, 135] on li "Text" at bounding box center [474, 139] width 99 height 14
type input "****"
click at [361, 114] on div "​ ​" at bounding box center [350, 106] width 104 height 17
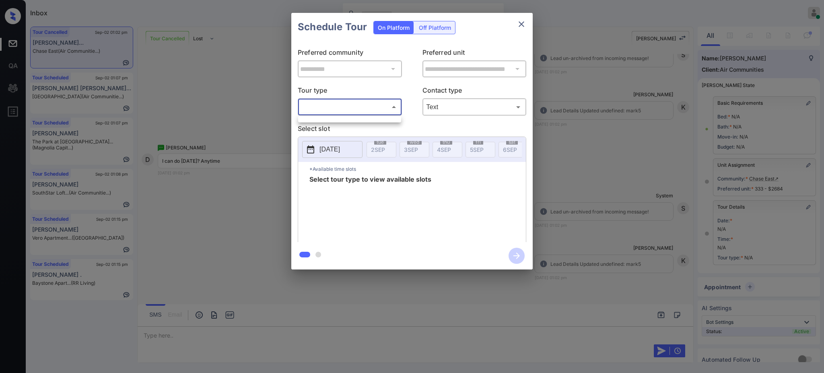
click at [330, 107] on body "Inbox [PERSON_NAME] Online Set yourself offline Set yourself on break Profile S…" at bounding box center [412, 186] width 824 height 373
click at [331, 114] on div at bounding box center [412, 186] width 824 height 373
click at [372, 129] on p "Select slot" at bounding box center [412, 130] width 229 height 13
click at [359, 109] on body "Inbox [PERSON_NAME] Online Set yourself offline Set yourself on break Profile S…" at bounding box center [412, 186] width 824 height 373
click at [514, 27] on div at bounding box center [412, 186] width 824 height 373
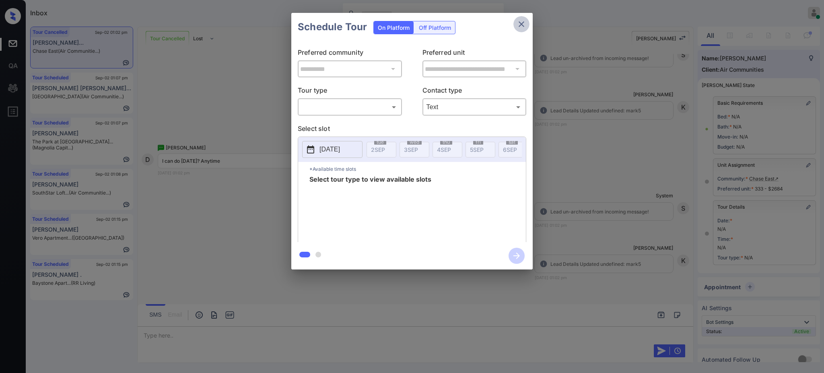
click at [522, 25] on icon "close" at bounding box center [522, 24] width 10 height 10
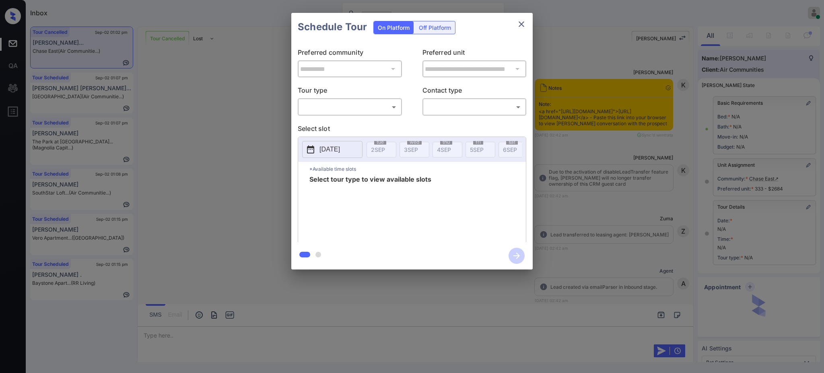
scroll to position [4430, 0]
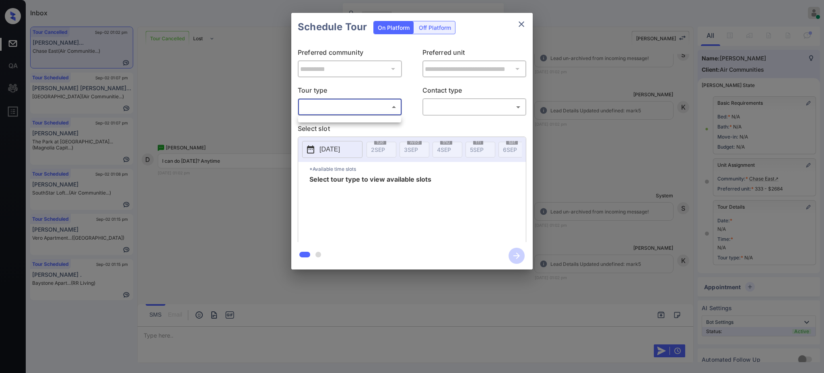
click at [362, 106] on body "Inbox [PERSON_NAME] Online Set yourself offline Set yourself on break Profile S…" at bounding box center [412, 186] width 824 height 373
click at [528, 26] on div at bounding box center [412, 186] width 824 height 373
click at [519, 25] on icon "close" at bounding box center [522, 24] width 10 height 10
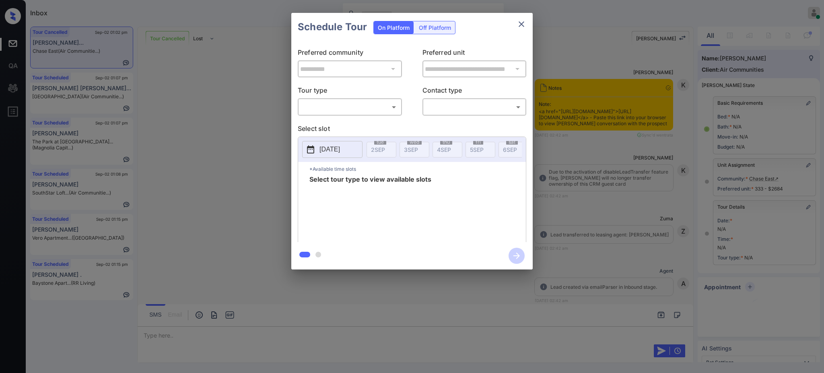
scroll to position [74, 0]
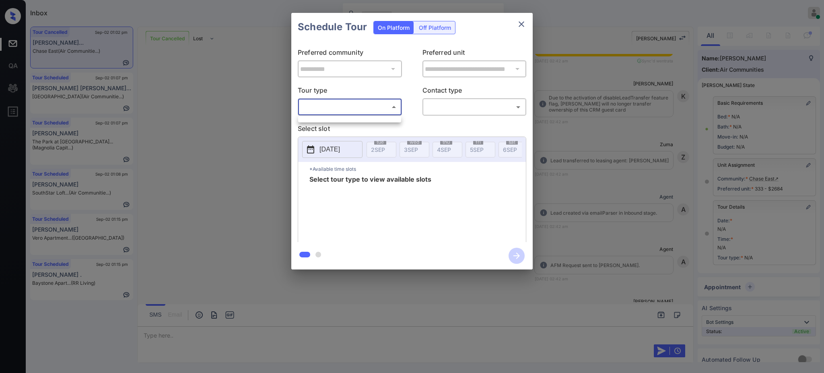
click at [342, 107] on body "Inbox [PERSON_NAME] Online Set yourself offline Set yourself on break Profile S…" at bounding box center [412, 186] width 824 height 373
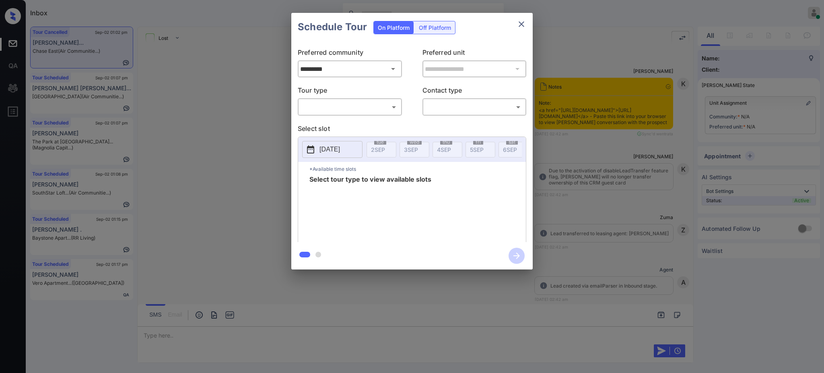
scroll to position [4430, 0]
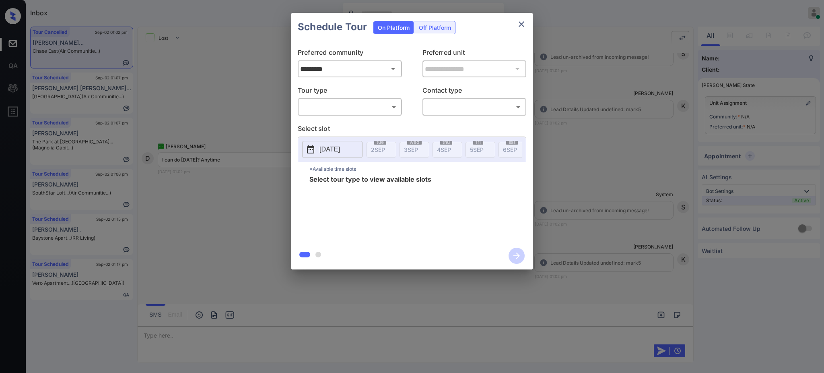
click at [518, 25] on icon "close" at bounding box center [522, 24] width 10 height 10
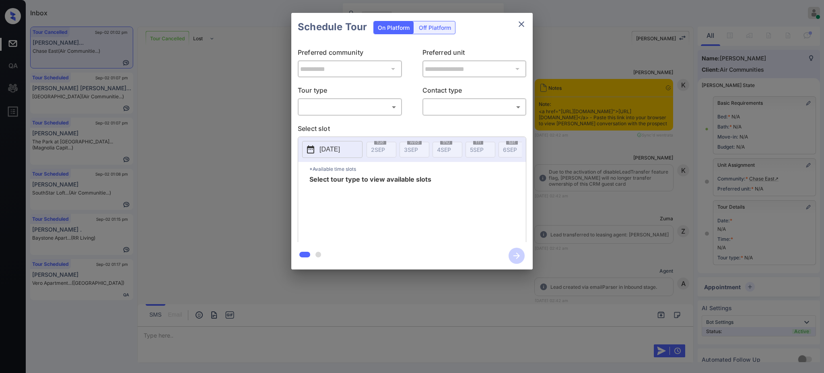
scroll to position [4430, 0]
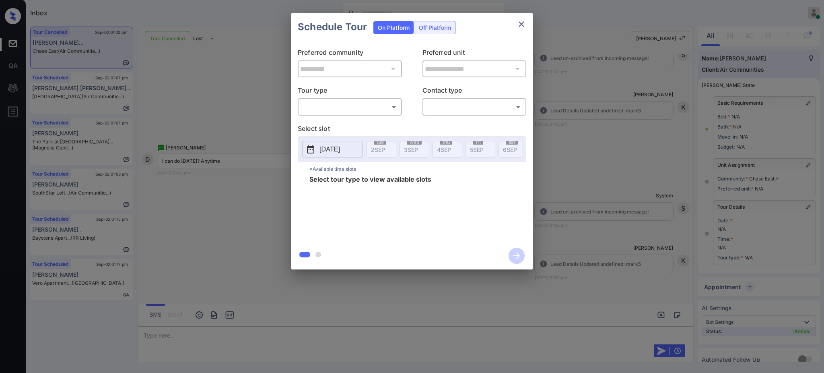
click at [327, 99] on div "​ ​" at bounding box center [350, 106] width 104 height 17
click at [328, 105] on body "Inbox Ajay Kumar Online Set yourself offline Set yourself on break Profile Swit…" at bounding box center [412, 186] width 824 height 373
click at [328, 123] on li "In Person" at bounding box center [349, 125] width 99 height 14
type input "********"
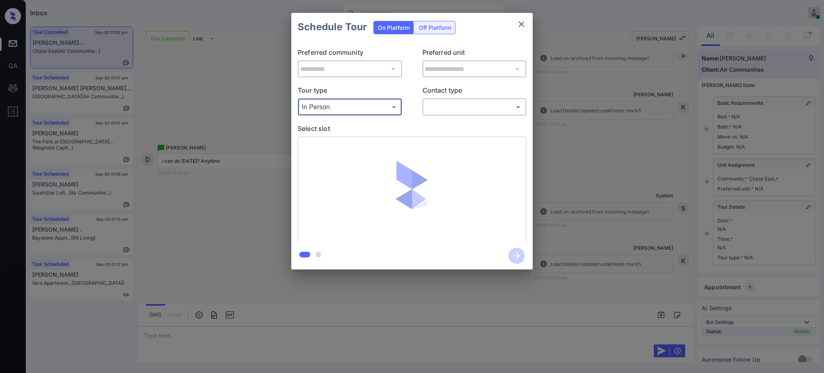
click at [469, 102] on body "Inbox Ajay Kumar Online Set yourself offline Set yourself on break Profile Swit…" at bounding box center [412, 186] width 824 height 373
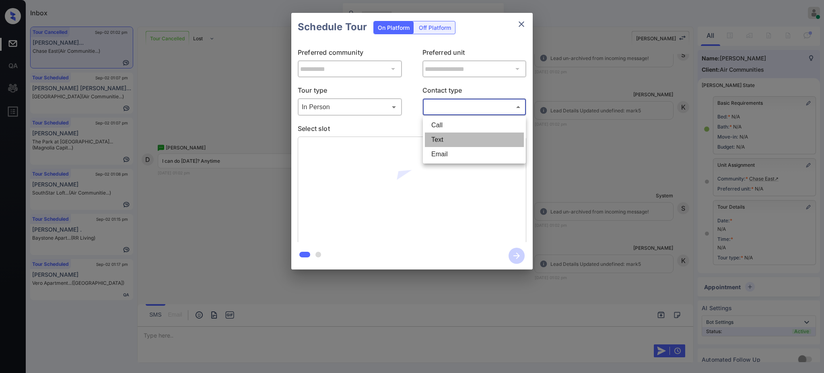
click at [439, 137] on li "Text" at bounding box center [474, 139] width 99 height 14
type input "****"
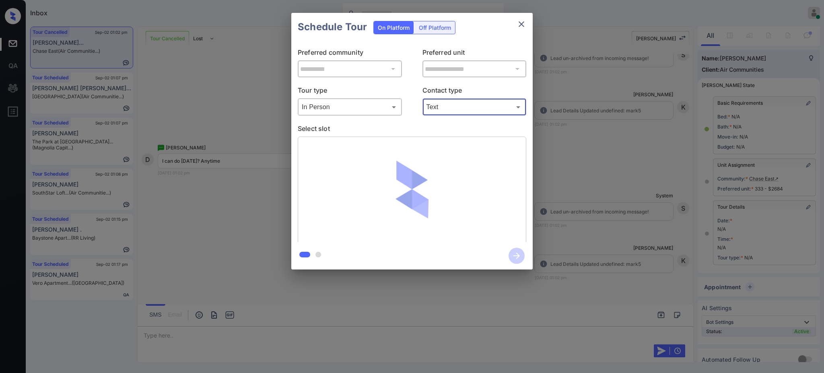
type input "**********"
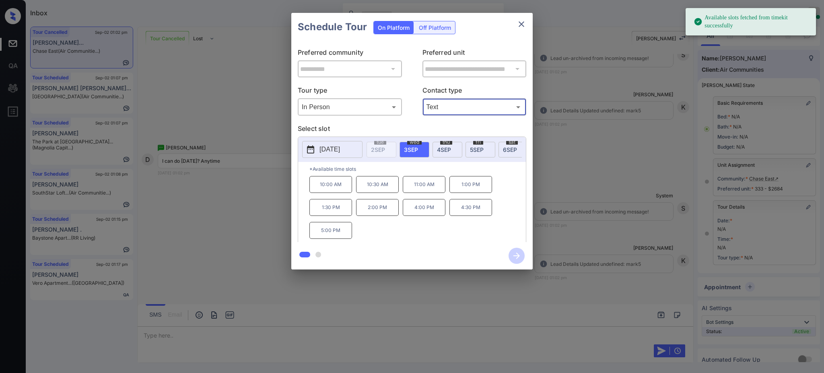
click at [411, 144] on span "wed" at bounding box center [414, 142] width 14 height 5
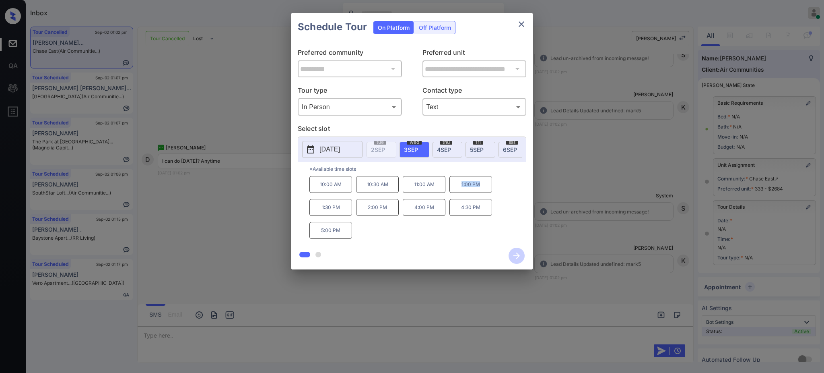
drag, startPoint x: 453, startPoint y: 193, endPoint x: 492, endPoint y: 196, distance: 39.2
type textarea "*******"
click at [490, 193] on p "1:00 PM" at bounding box center [471, 184] width 43 height 17
copy p "1:00 PM"
click at [519, 23] on icon "close" at bounding box center [522, 24] width 10 height 10
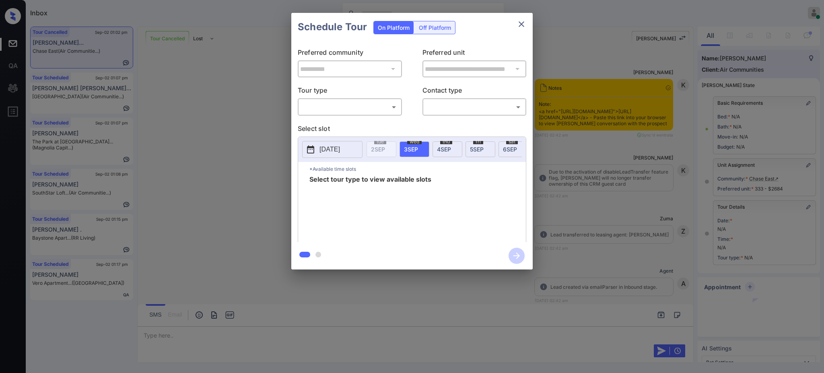
scroll to position [35, 0]
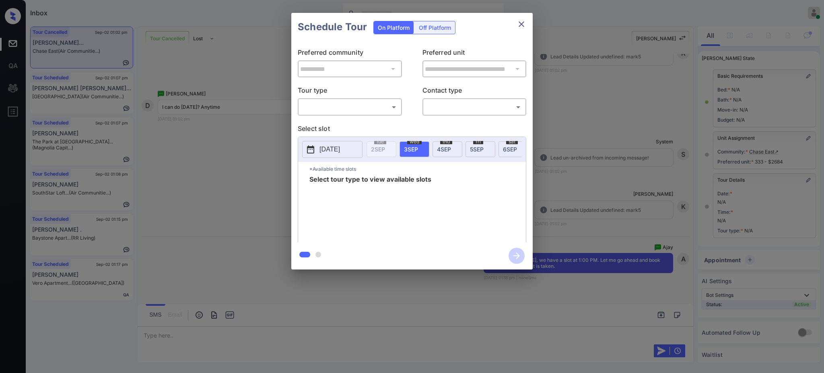
click at [337, 101] on body "Inbox Ajay Kumar Online Set yourself offline Set yourself on break Profile Swit…" at bounding box center [412, 186] width 824 height 373
click at [333, 124] on li "In Person" at bounding box center [349, 125] width 99 height 14
type input "********"
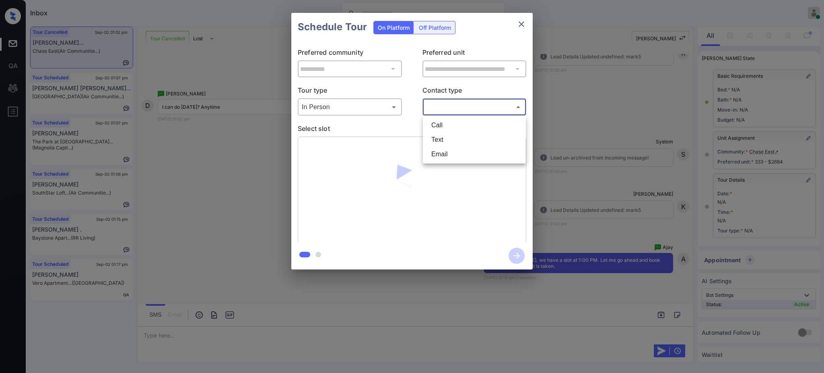
click at [452, 105] on body "Inbox Ajay Kumar Online Set yourself offline Set yourself on break Profile Swit…" at bounding box center [412, 186] width 824 height 373
click at [442, 134] on li "Text" at bounding box center [474, 139] width 99 height 14
type input "****"
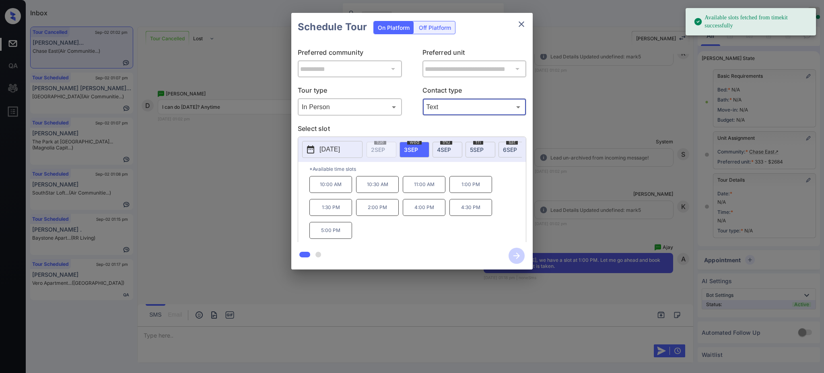
click at [413, 153] on div "wed 3 SEP" at bounding box center [415, 150] width 30 height 16
click at [473, 190] on p "1:00 PM" at bounding box center [471, 184] width 43 height 17
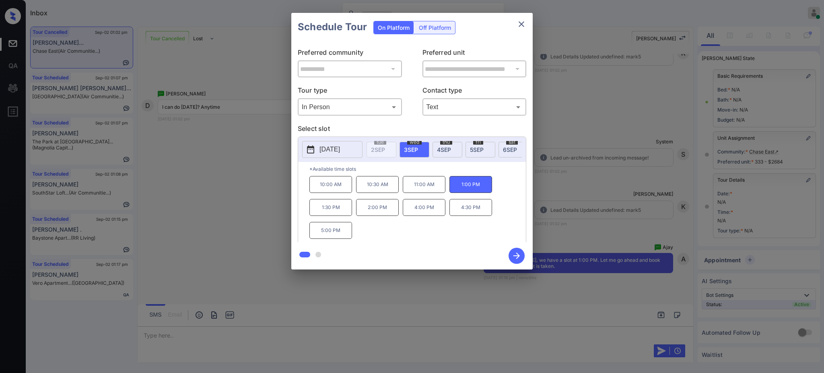
click at [516, 253] on icon "button" at bounding box center [517, 255] width 6 height 6
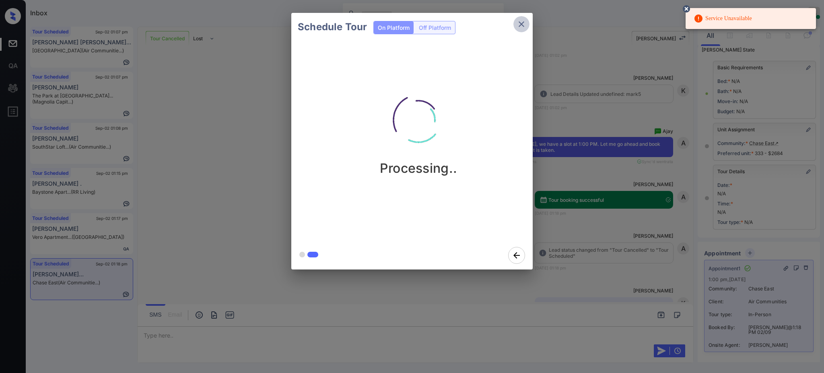
click at [522, 24] on icon "close" at bounding box center [522, 24] width 6 height 6
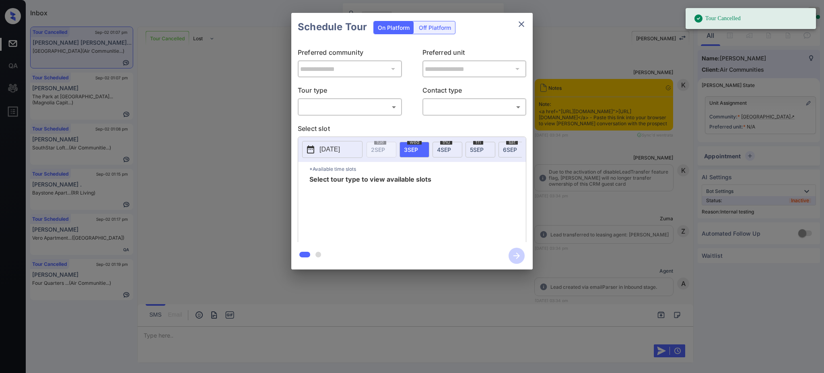
scroll to position [8028, 0]
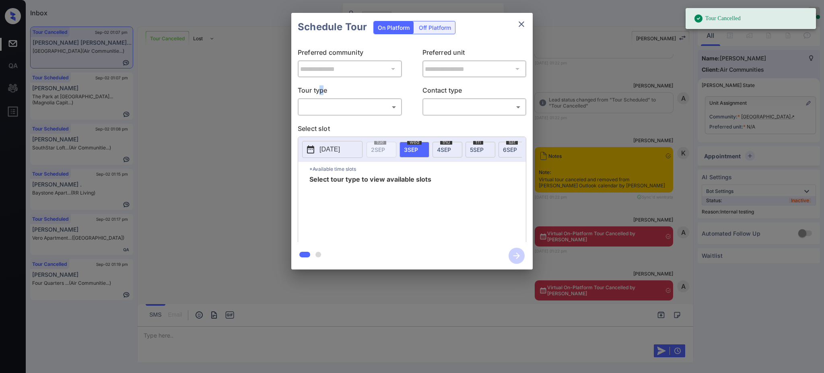
click at [322, 95] on p "Tour type" at bounding box center [350, 91] width 104 height 13
click at [326, 102] on body "Tour Cancelled Inbox [PERSON_NAME] Online Set yourself offline Set yourself on …" at bounding box center [412, 186] width 824 height 373
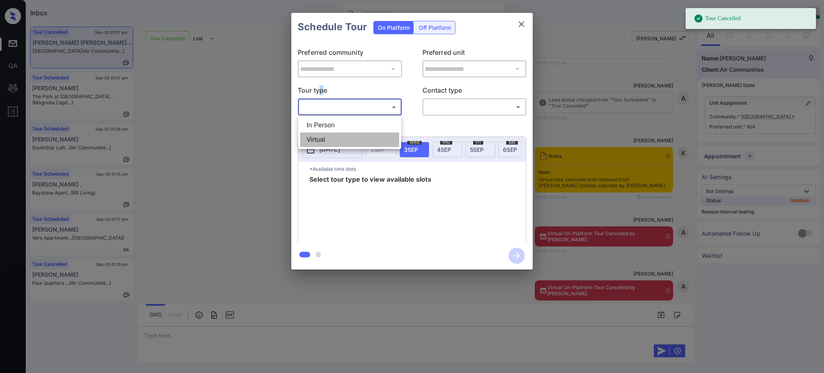
click at [320, 138] on li "Virtual" at bounding box center [349, 139] width 99 height 14
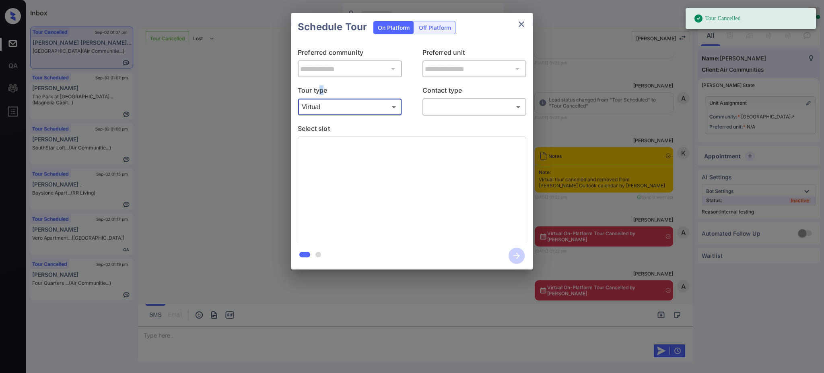
type input "*******"
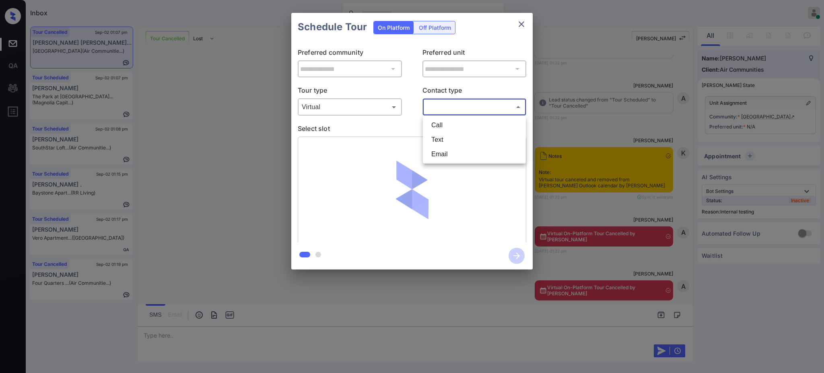
click at [451, 104] on body "Tour Cancelled Inbox [PERSON_NAME] Online Set yourself offline Set yourself on …" at bounding box center [412, 186] width 824 height 373
click at [434, 138] on li "Text" at bounding box center [474, 139] width 99 height 14
type input "****"
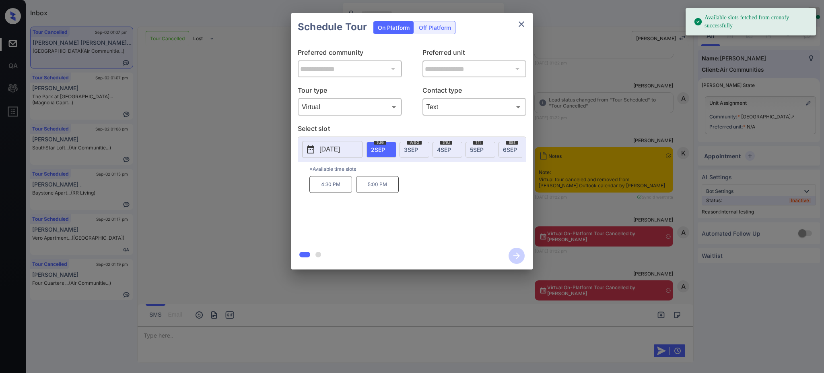
click at [413, 147] on span "[DATE]" at bounding box center [411, 149] width 14 height 7
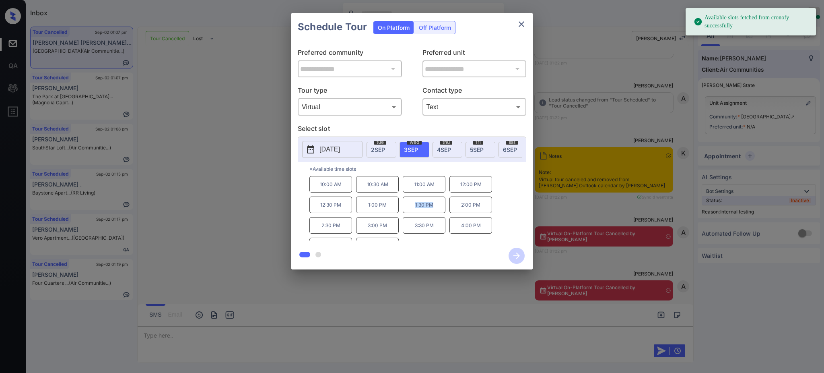
drag, startPoint x: 407, startPoint y: 211, endPoint x: 441, endPoint y: 211, distance: 34.6
click at [439, 211] on p "1:30 PM" at bounding box center [424, 204] width 43 height 17
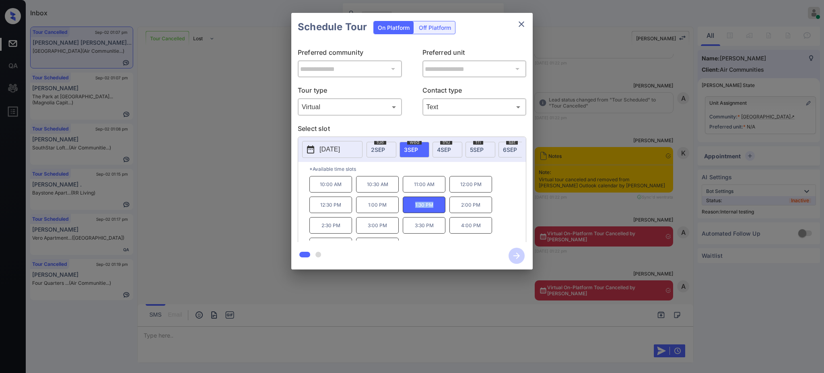
copy p "1:30 PM"
click at [519, 31] on button "close" at bounding box center [522, 24] width 16 height 16
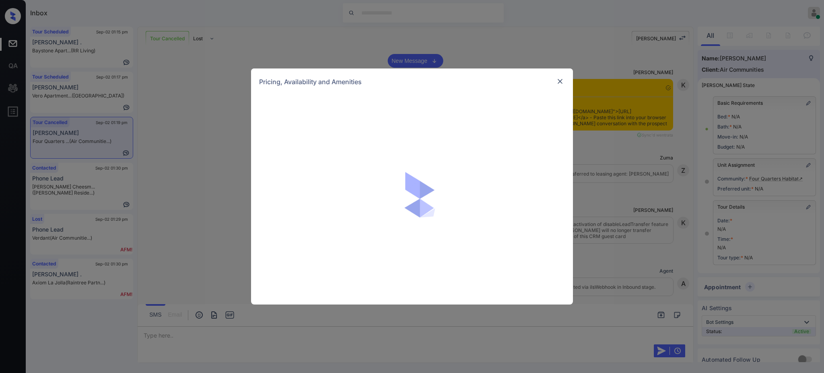
scroll to position [35, 0]
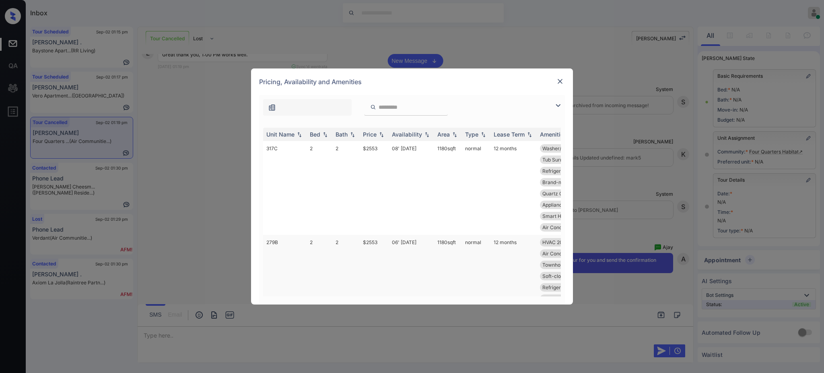
click at [374, 243] on td "$2553" at bounding box center [374, 282] width 29 height 94
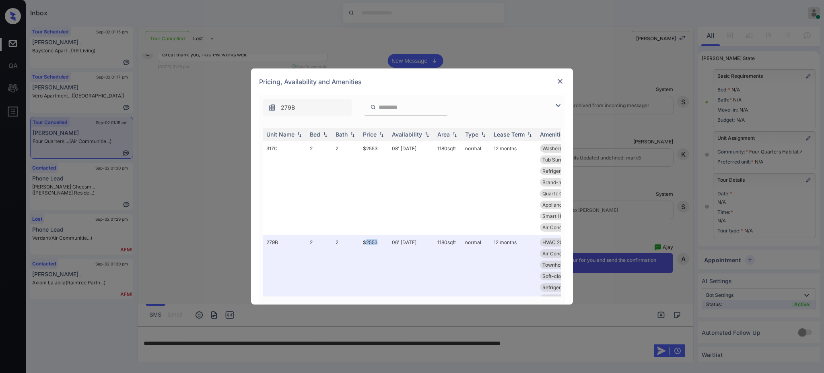
click at [557, 81] on img at bounding box center [560, 81] width 8 height 8
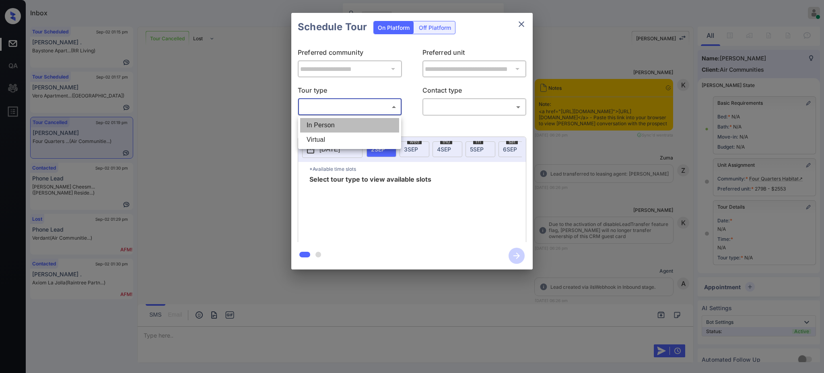
scroll to position [35, 0]
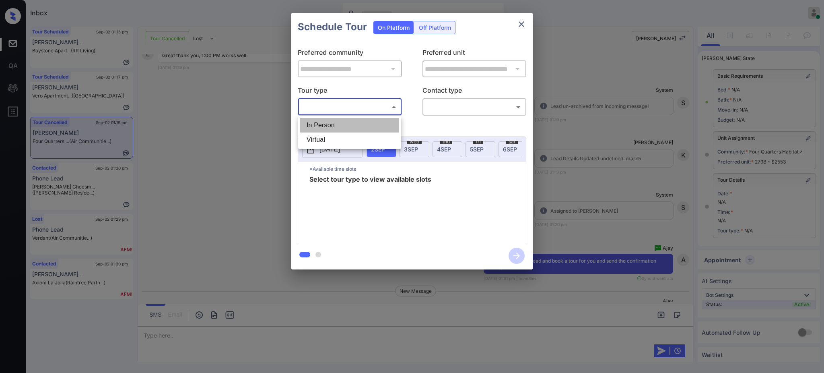
click at [342, 126] on li "In Person" at bounding box center [349, 125] width 99 height 14
type input "********"
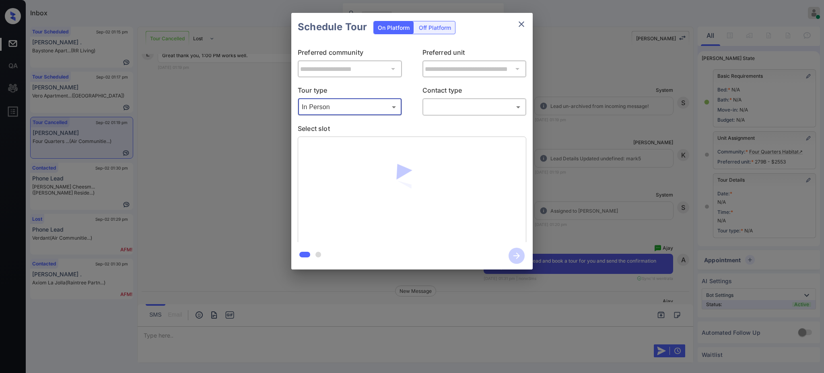
click at [478, 111] on body "Inbox [PERSON_NAME] Online Set yourself offline Set yourself on break Profile S…" at bounding box center [412, 186] width 824 height 373
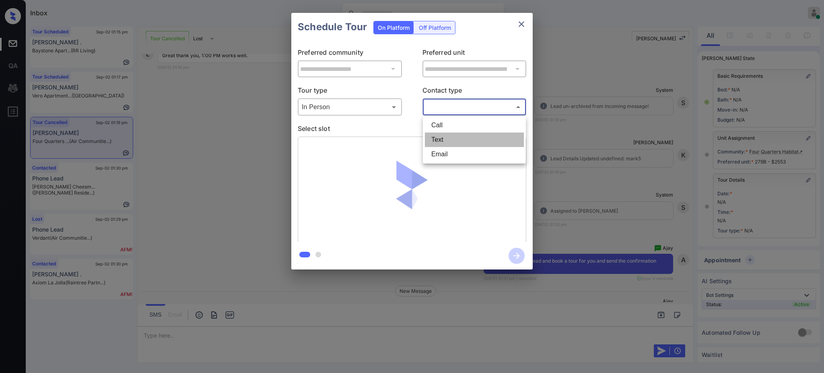
click at [447, 138] on li "Text" at bounding box center [474, 139] width 99 height 14
type input "****"
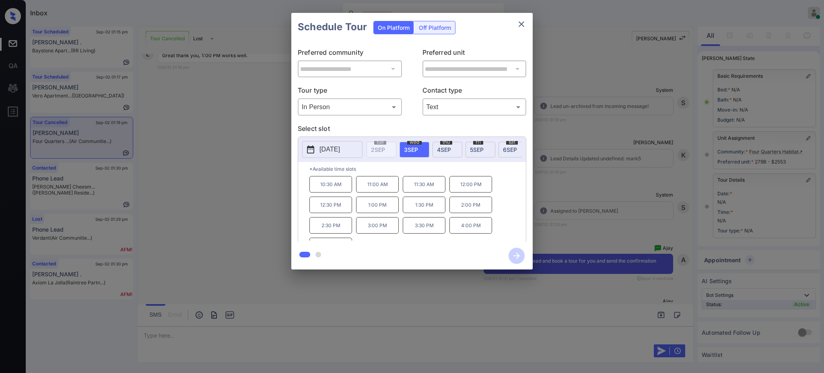
click at [442, 151] on span "[DATE]" at bounding box center [444, 149] width 14 height 7
click at [428, 213] on p "1:00 PM" at bounding box center [424, 204] width 43 height 17
click at [520, 256] on icon "button" at bounding box center [517, 256] width 16 height 16
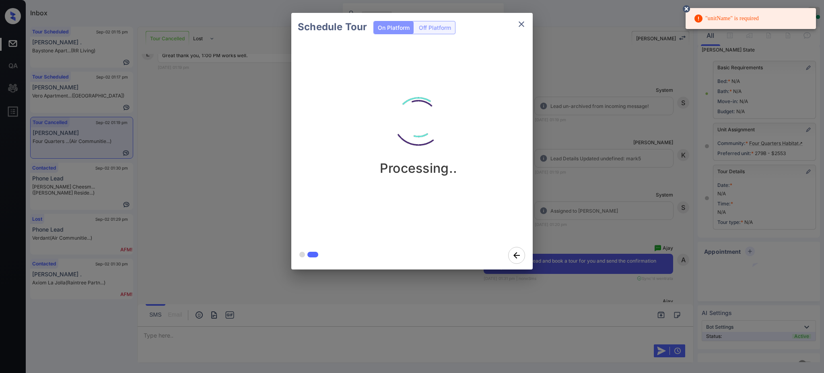
click at [594, 209] on div "Schedule Tour On Platform Off Platform Processing.." at bounding box center [412, 141] width 824 height 282
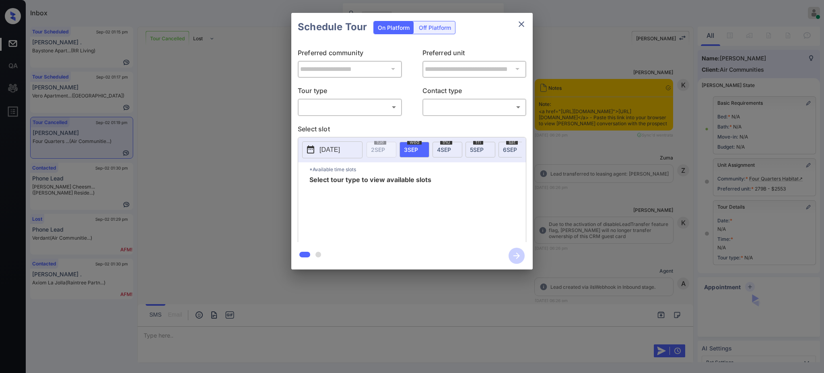
scroll to position [35, 0]
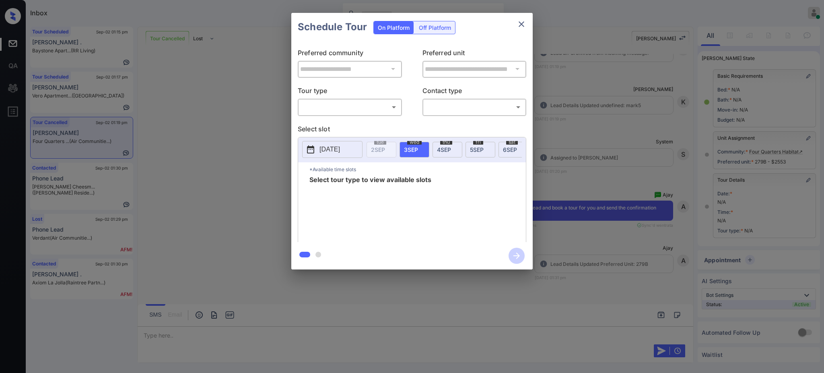
click at [337, 102] on body "Inbox [PERSON_NAME] Online Set yourself offline Set yourself on break Profile S…" at bounding box center [412, 186] width 824 height 373
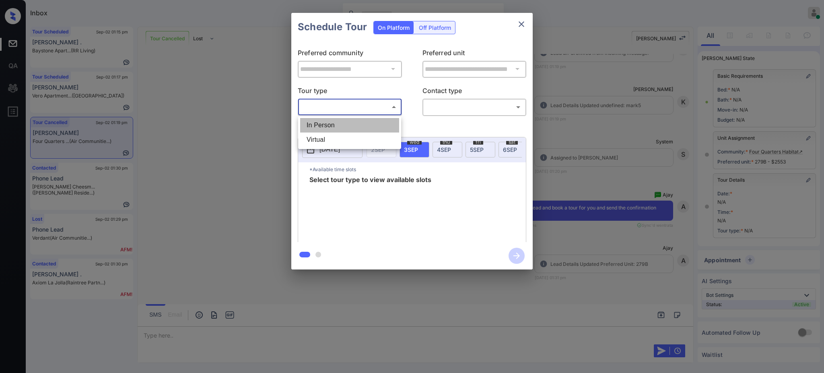
click at [328, 126] on li "In Person" at bounding box center [349, 125] width 99 height 14
type input "********"
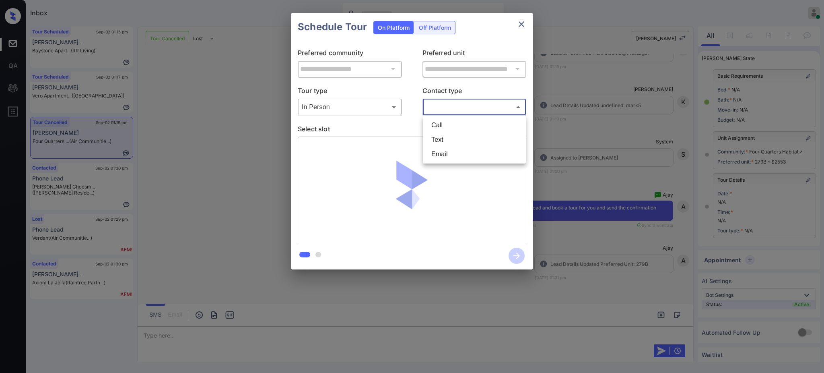
click at [444, 105] on body "Inbox [PERSON_NAME] Online Set yourself offline Set yourself on break Profile S…" at bounding box center [412, 186] width 824 height 373
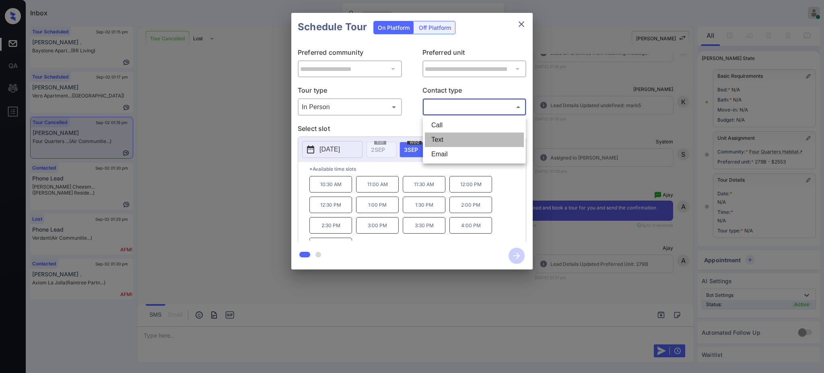
click at [445, 142] on li "Text" at bounding box center [474, 139] width 99 height 14
type input "****"
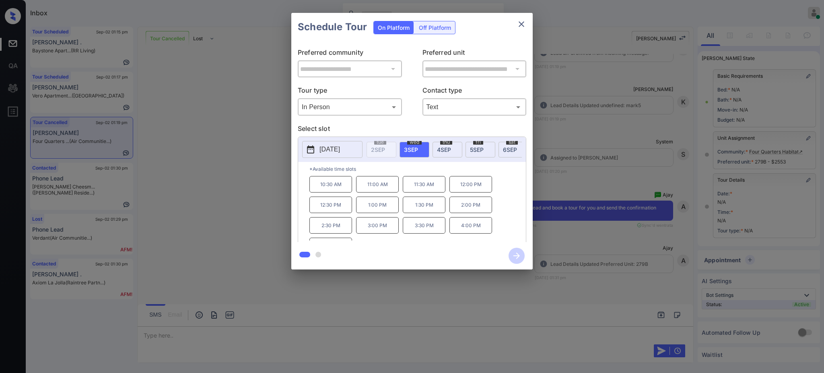
click at [450, 147] on span "[DATE]" at bounding box center [444, 149] width 14 height 7
click at [424, 213] on p "1:00 PM" at bounding box center [424, 204] width 43 height 17
click at [519, 256] on icon "button" at bounding box center [517, 256] width 16 height 16
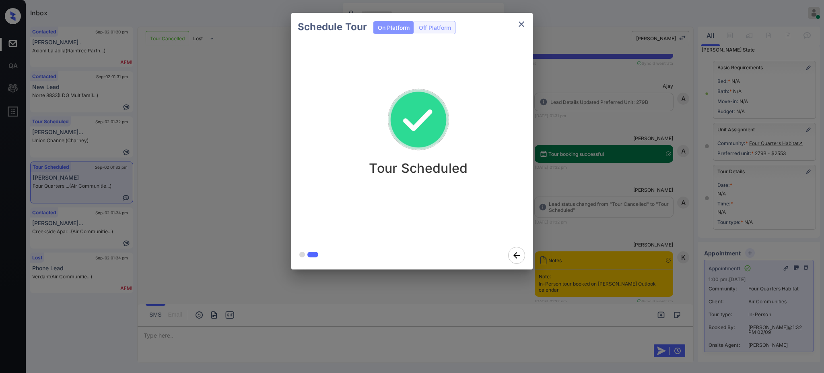
click at [525, 23] on icon "close" at bounding box center [522, 24] width 10 height 10
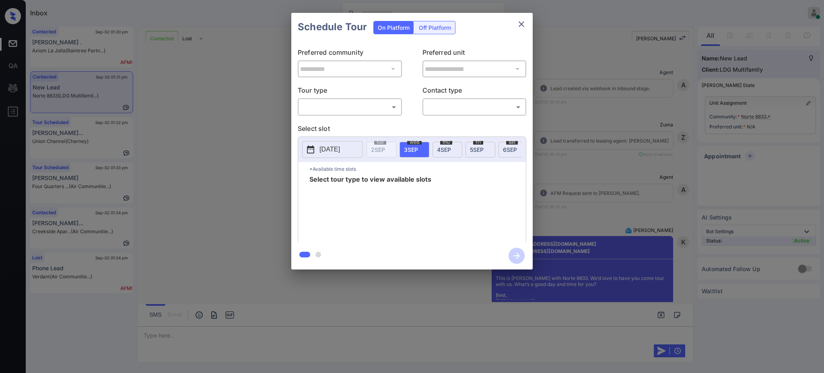
scroll to position [1272, 0]
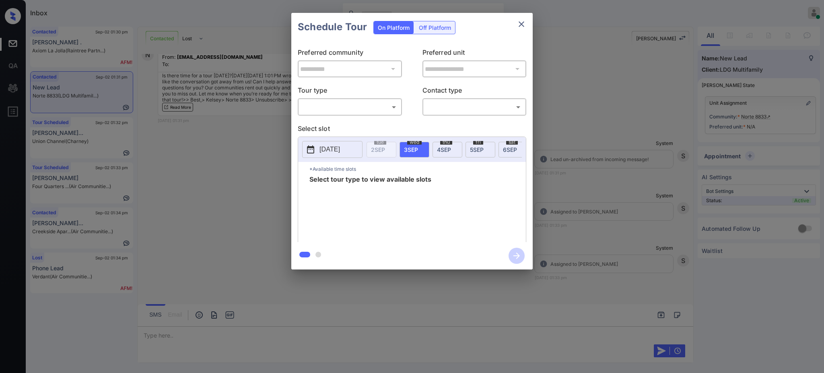
click at [353, 108] on body "Inbox [PERSON_NAME] Online Set yourself offline Set yourself on break Profile S…" at bounding box center [412, 186] width 824 height 373
click at [521, 21] on div at bounding box center [412, 186] width 824 height 373
click at [524, 23] on icon "close" at bounding box center [522, 24] width 10 height 10
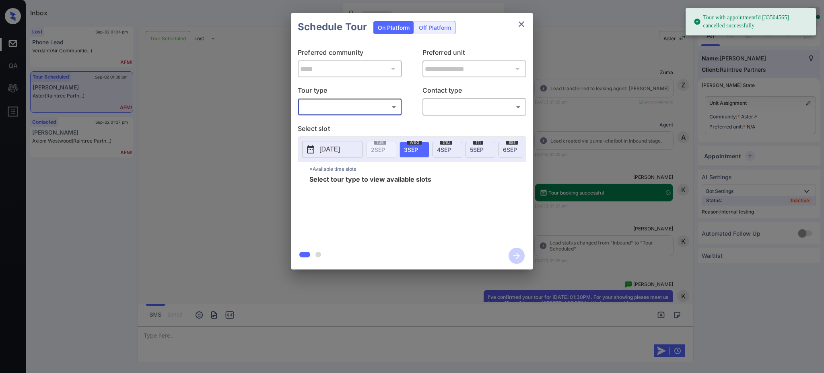
scroll to position [1417, 0]
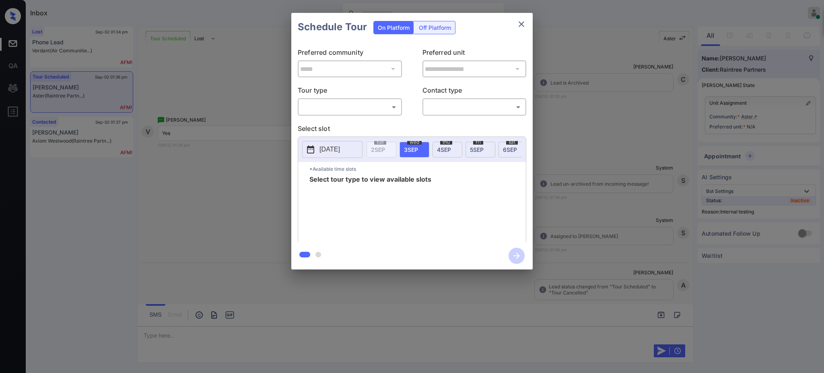
click at [229, 114] on div "**********" at bounding box center [412, 141] width 824 height 282
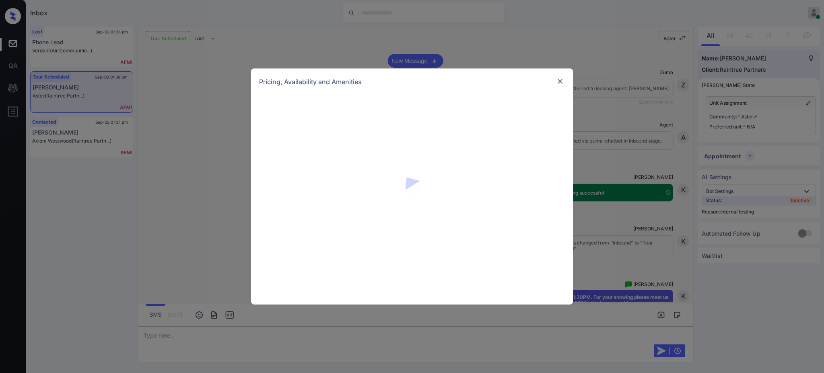
scroll to position [1417, 0]
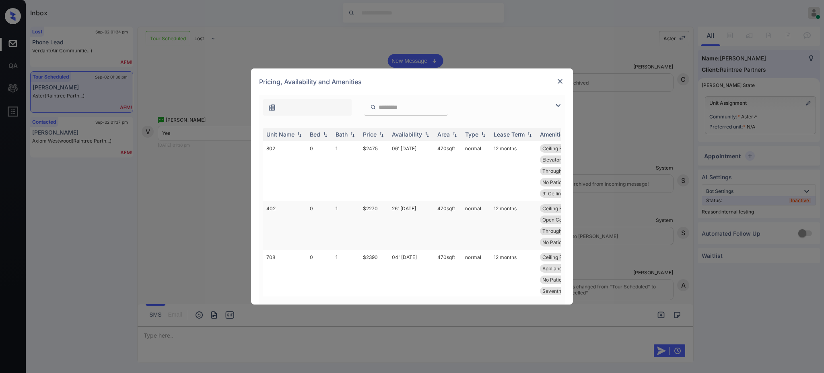
click at [379, 201] on td "$2270" at bounding box center [374, 225] width 29 height 49
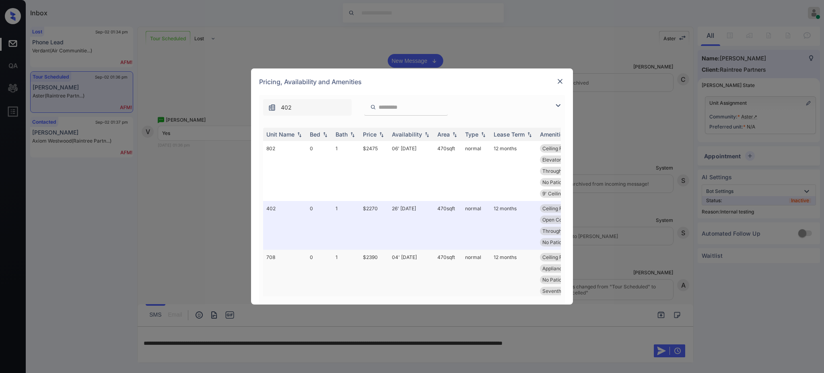
click at [401, 250] on td "04' Oct 25" at bounding box center [411, 274] width 45 height 49
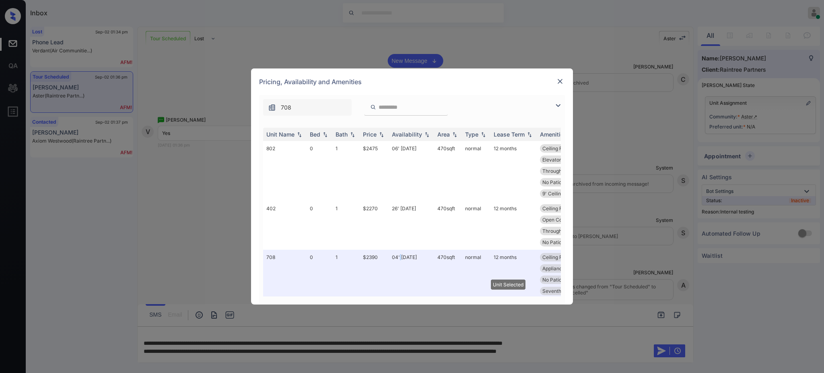
click at [558, 82] on img at bounding box center [560, 81] width 8 height 8
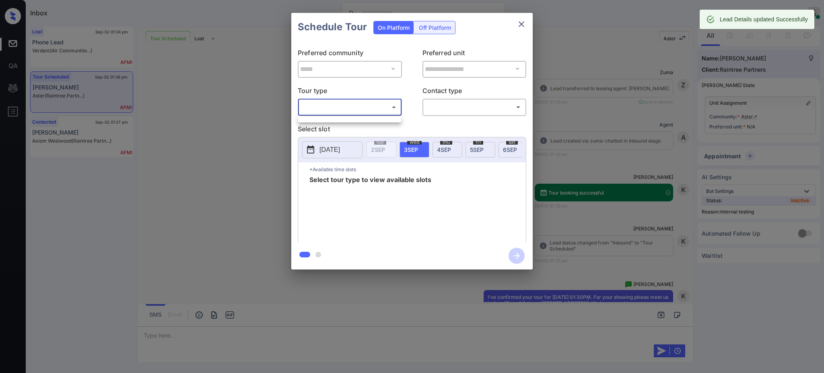
click at [357, 102] on body "Inbox [PERSON_NAME] Online Set yourself offline Set yourself on break Profile S…" at bounding box center [412, 186] width 824 height 373
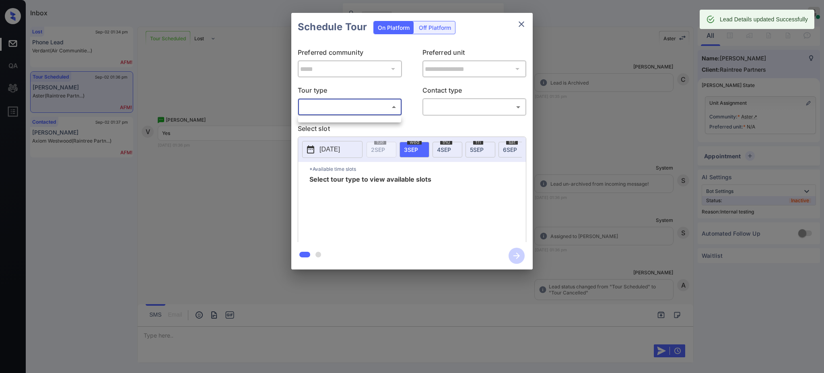
click at [355, 114] on div at bounding box center [412, 186] width 824 height 373
click at [351, 116] on ul at bounding box center [349, 118] width 103 height 4
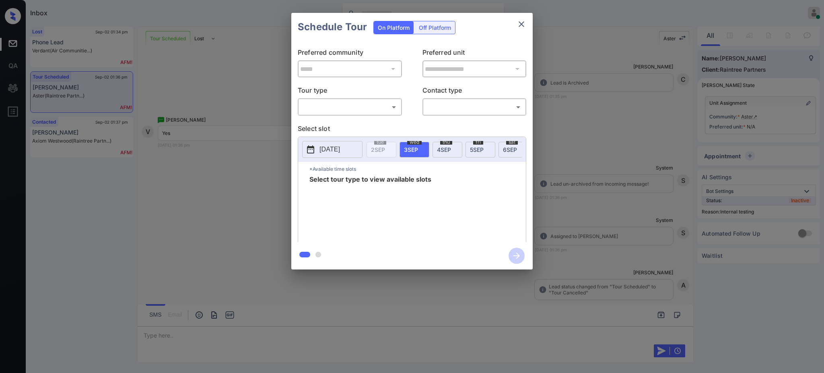
click at [350, 120] on div "**********" at bounding box center [412, 141] width 242 height 201
type input "**********"
click at [636, 136] on div "**********" at bounding box center [412, 141] width 824 height 282
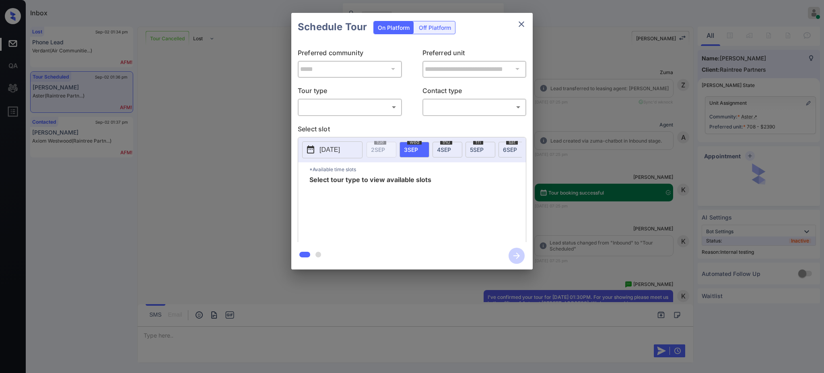
click at [350, 109] on body "Inbox Ajay Kumar Online Set yourself offline Set yourself on break Profile Swit…" at bounding box center [412, 186] width 824 height 373
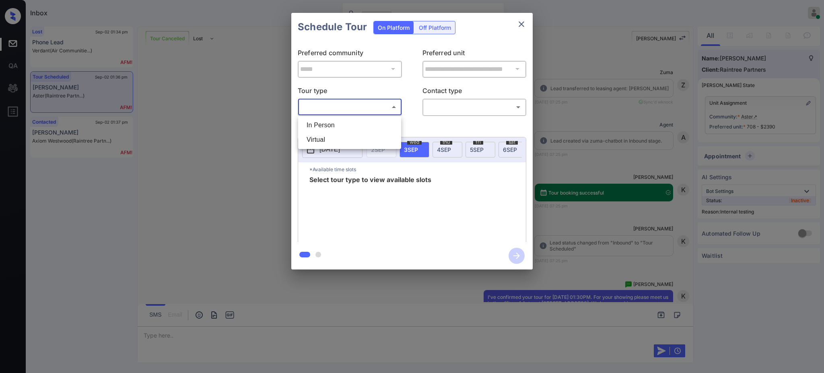
scroll to position [1417, 0]
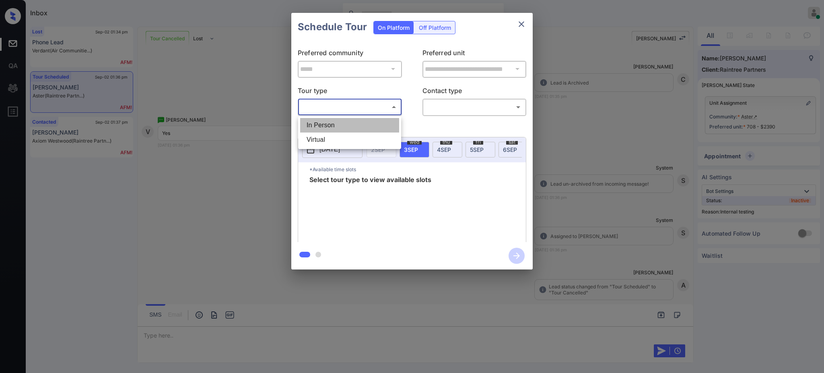
click at [337, 122] on li "In Person" at bounding box center [349, 125] width 99 height 14
type input "********"
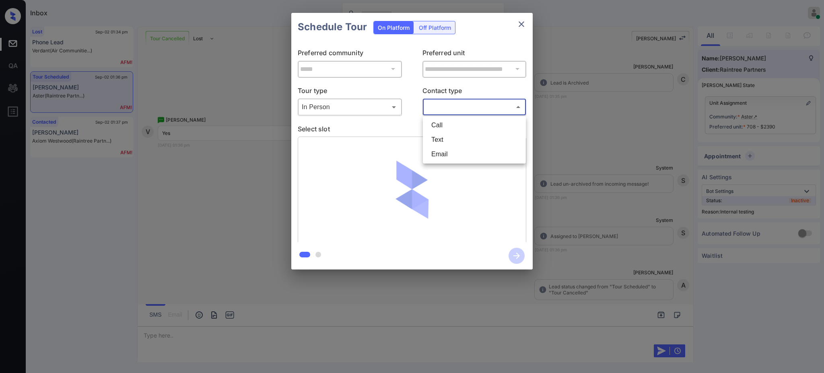
click at [461, 101] on body "Inbox Ajay Kumar Online Set yourself offline Set yourself on break Profile Swit…" at bounding box center [412, 186] width 824 height 373
click at [443, 137] on li "Text" at bounding box center [474, 139] width 99 height 14
type input "****"
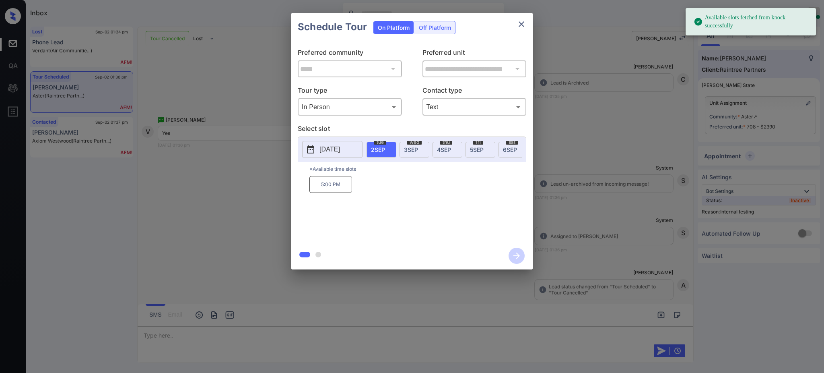
click at [375, 153] on div "tue 2 SEP" at bounding box center [382, 150] width 30 height 16
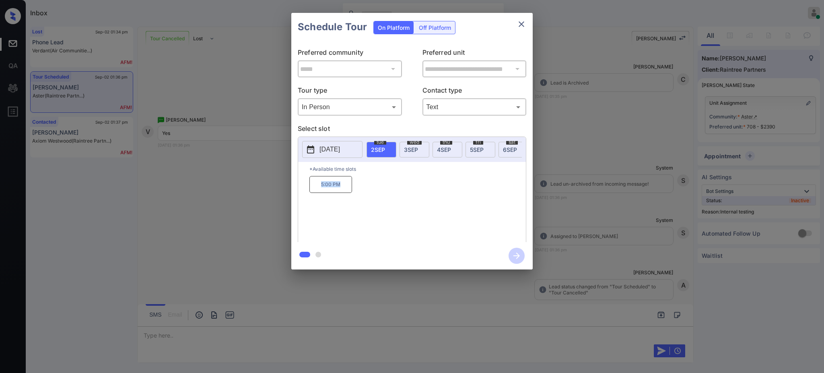
drag, startPoint x: 310, startPoint y: 191, endPoint x: 509, endPoint y: 44, distance: 247.6
click at [356, 192] on div "5:00 PM" at bounding box center [418, 208] width 217 height 64
copy p "5:00 PM"
click at [524, 25] on icon "close" at bounding box center [522, 24] width 10 height 10
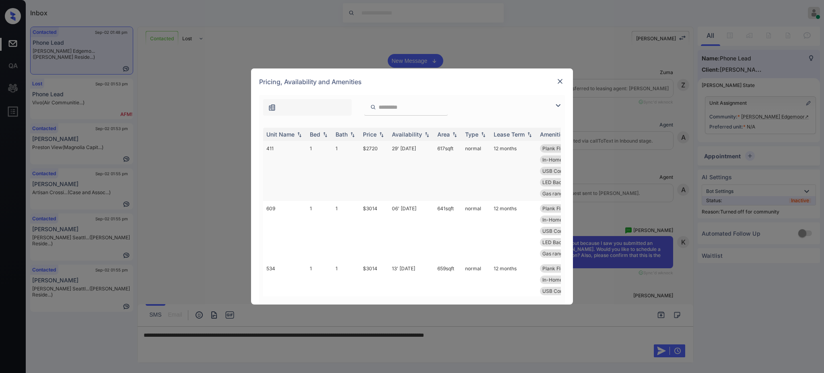
scroll to position [156, 0]
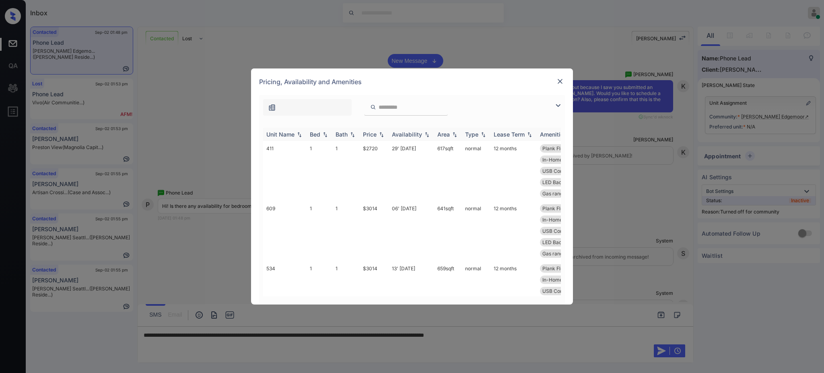
click at [324, 135] on img at bounding box center [325, 135] width 8 height 6
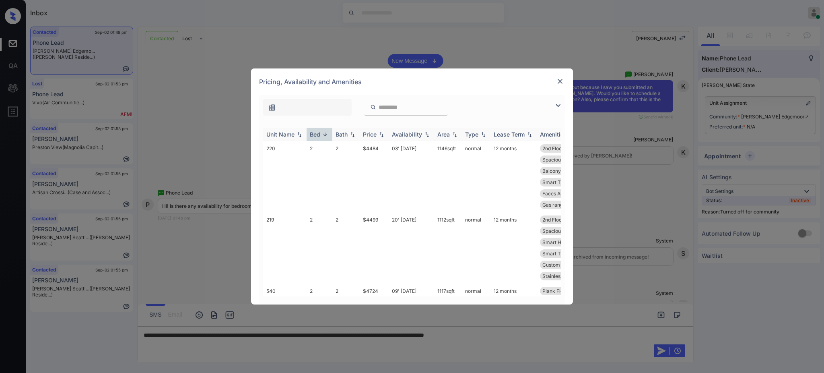
click at [324, 135] on img at bounding box center [325, 134] width 8 height 6
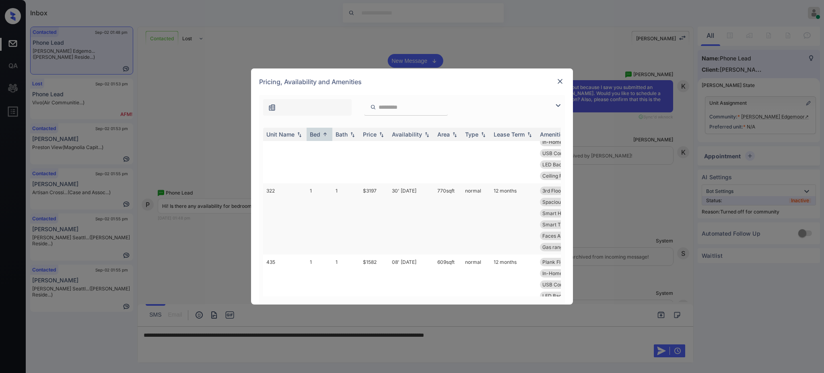
scroll to position [322, 0]
drag, startPoint x: 360, startPoint y: 195, endPoint x: 445, endPoint y: 189, distance: 85.6
click at [377, 196] on td "$1582" at bounding box center [374, 220] width 29 height 60
copy td "$1582"
click at [562, 76] on div at bounding box center [561, 81] width 10 height 10
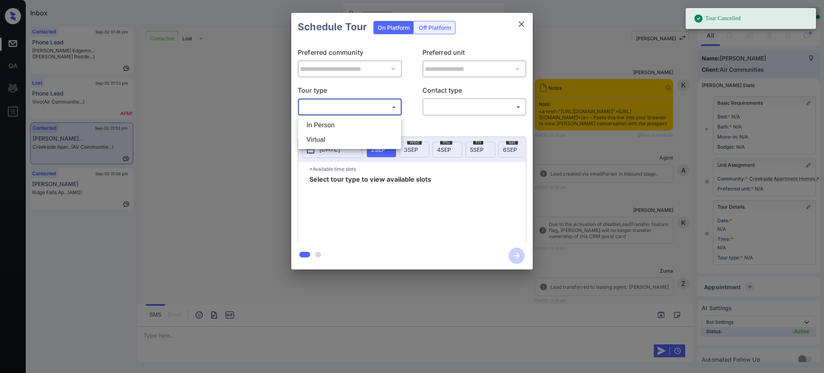
click at [336, 121] on li "In Person" at bounding box center [349, 125] width 99 height 14
type input "********"
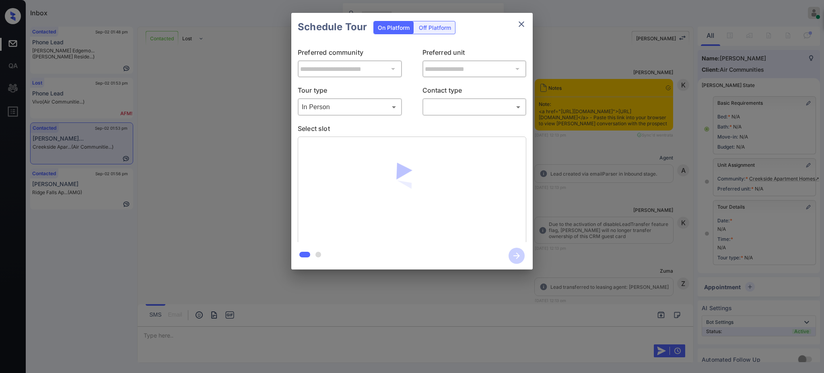
click at [510, 24] on div at bounding box center [412, 186] width 824 height 373
click at [519, 24] on div at bounding box center [412, 186] width 824 height 373
click at [524, 24] on div at bounding box center [412, 186] width 824 height 373
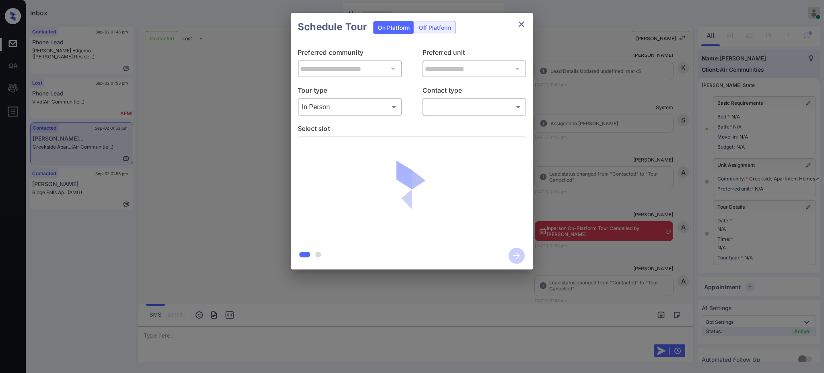
scroll to position [41, 0]
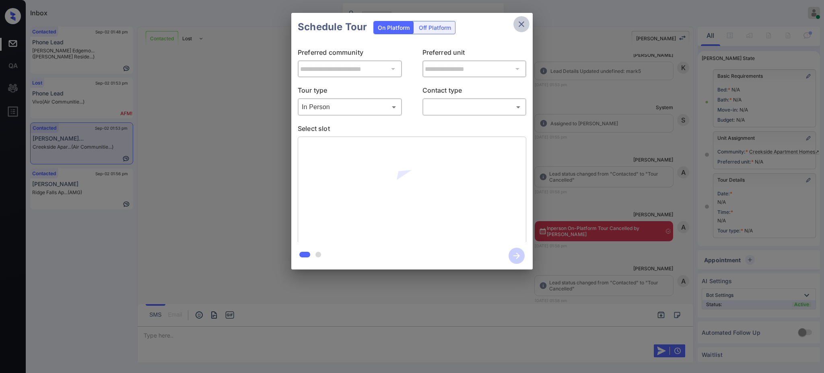
click at [520, 23] on icon "close" at bounding box center [522, 24] width 10 height 10
